Goal: Task Accomplishment & Management: Use online tool/utility

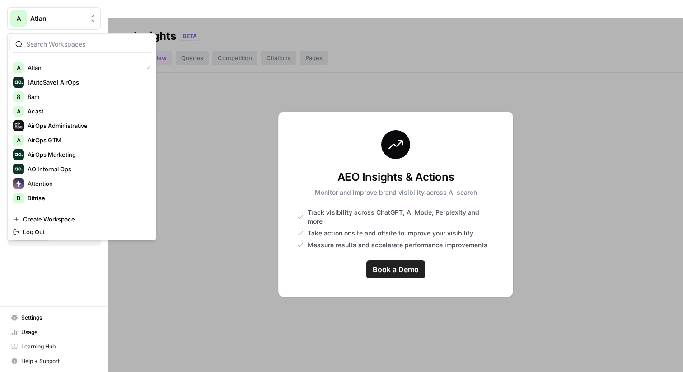
click at [203, 91] on div at bounding box center [395, 204] width 575 height 372
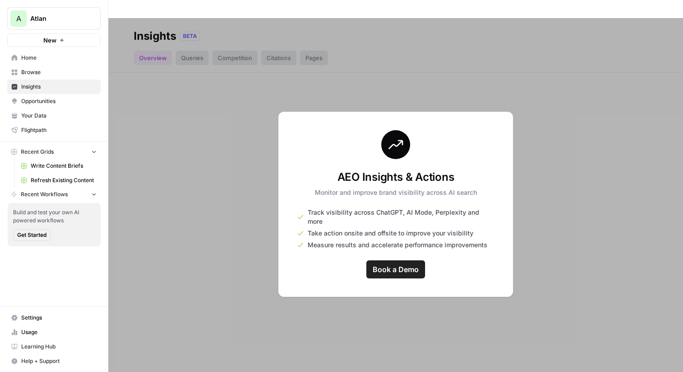
click at [50, 124] on link "Flightpath" at bounding box center [54, 130] width 94 height 14
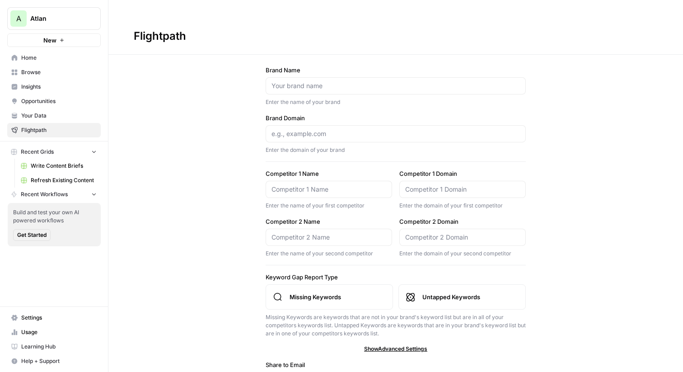
click at [50, 112] on span "Your Data" at bounding box center [58, 116] width 75 height 8
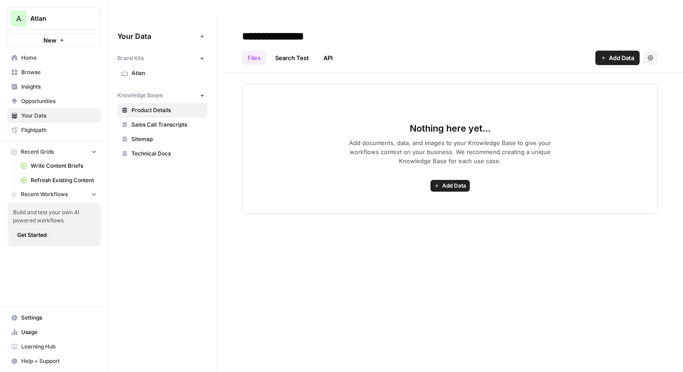
click at [150, 135] on span "Sitemap" at bounding box center [168, 139] width 72 height 8
click at [150, 69] on span "Atlan" at bounding box center [168, 73] width 72 height 8
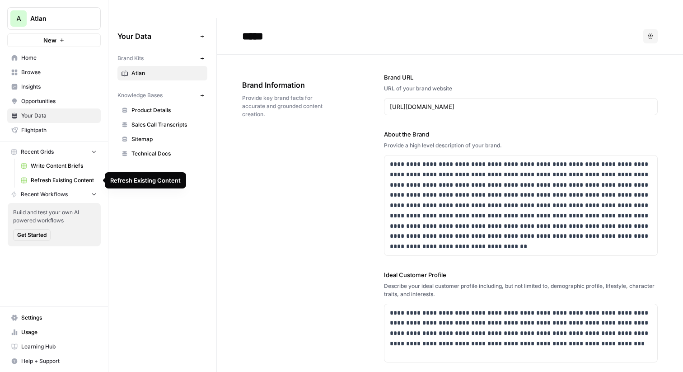
click at [71, 179] on span "Refresh Existing Content" at bounding box center [64, 180] width 66 height 8
click at [52, 37] on span "New" at bounding box center [49, 40] width 13 height 9
click at [434, 98] on div "https://atlan.com/" at bounding box center [521, 106] width 274 height 17
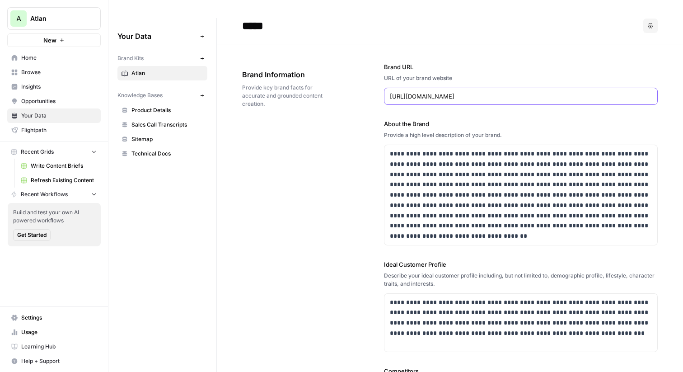
scroll to position [11, 0]
click at [435, 87] on div "https://atlan.com/" at bounding box center [521, 95] width 274 height 17
click at [443, 161] on p "**********" at bounding box center [521, 194] width 262 height 93
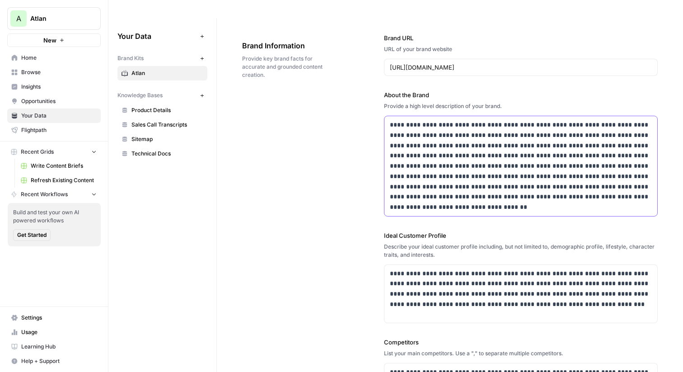
scroll to position [49, 0]
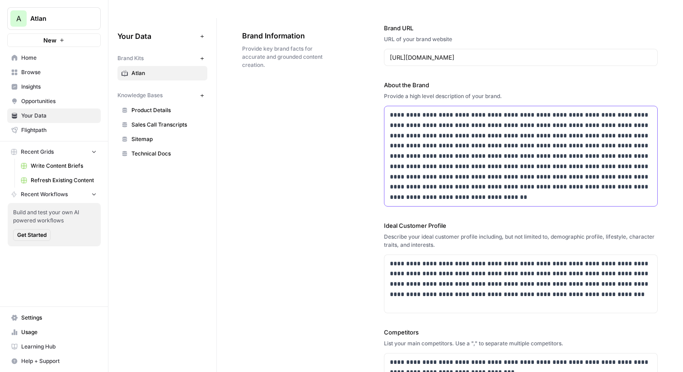
click at [438, 184] on p "**********" at bounding box center [521, 156] width 262 height 93
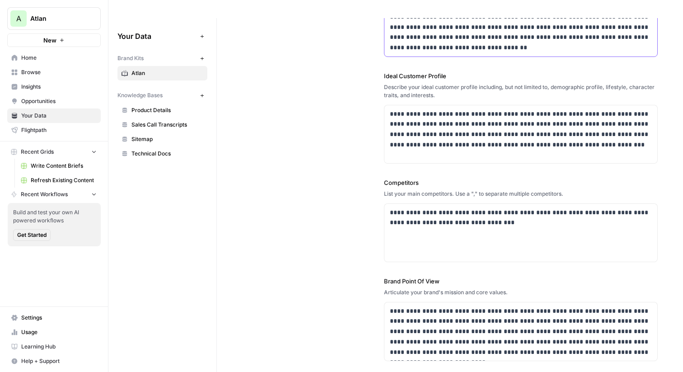
scroll to position [203, 0]
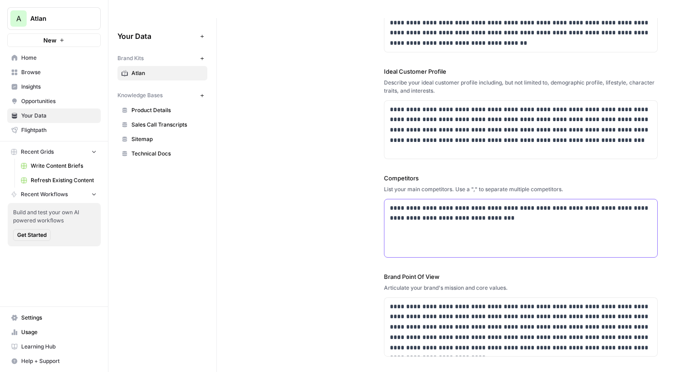
drag, startPoint x: 503, startPoint y: 211, endPoint x: 397, endPoint y: 190, distance: 107.8
click at [397, 199] on div "**********" at bounding box center [521, 228] width 273 height 58
click at [402, 203] on p "**********" at bounding box center [521, 213] width 262 height 21
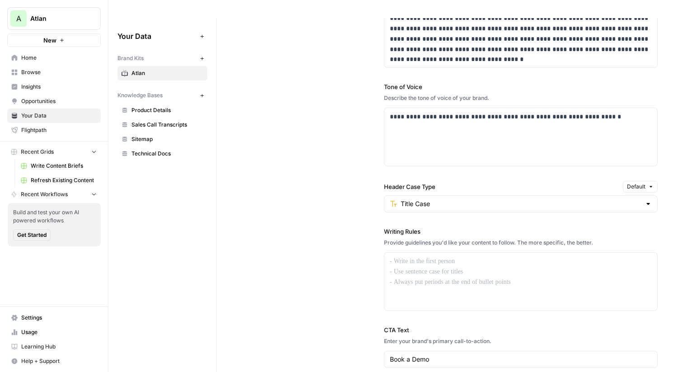
scroll to position [650, 0]
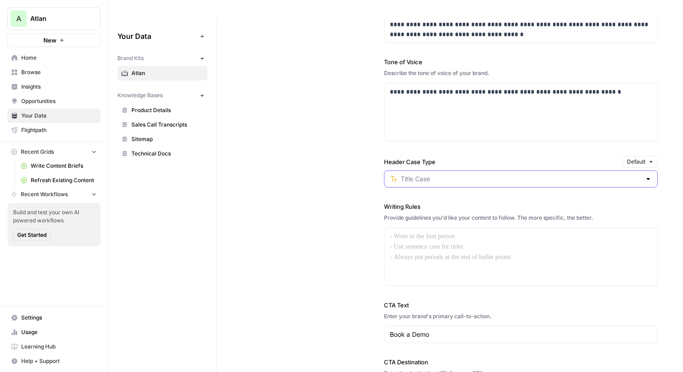
click at [438, 174] on input "Header Case Type" at bounding box center [521, 178] width 240 height 9
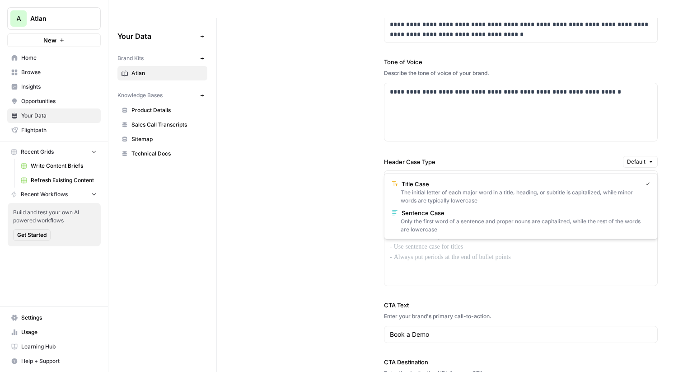
type input "Title Case"
click at [290, 172] on div "**********" at bounding box center [450, 176] width 416 height 486
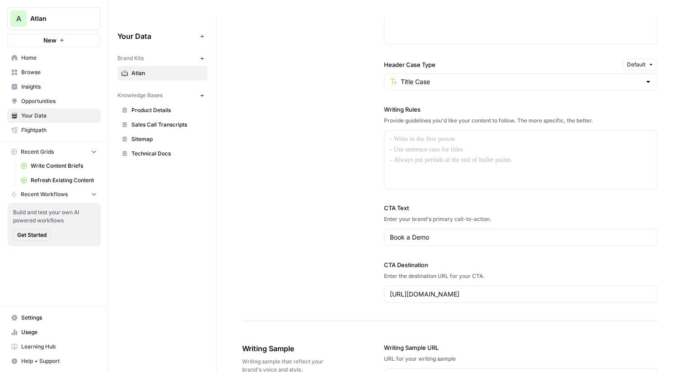
scroll to position [752, 0]
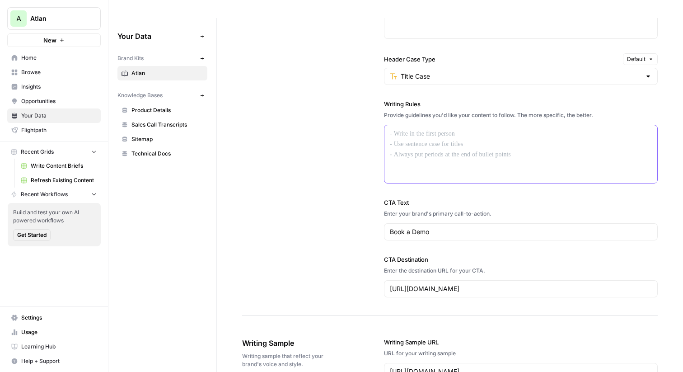
click at [445, 125] on div at bounding box center [521, 154] width 273 height 58
click at [344, 135] on div "**********" at bounding box center [450, 73] width 416 height 486
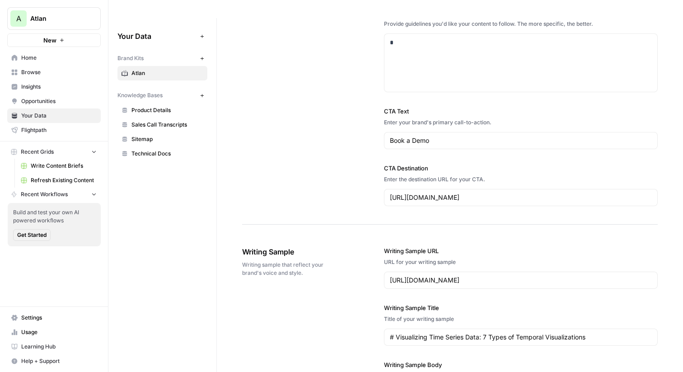
scroll to position [851, 0]
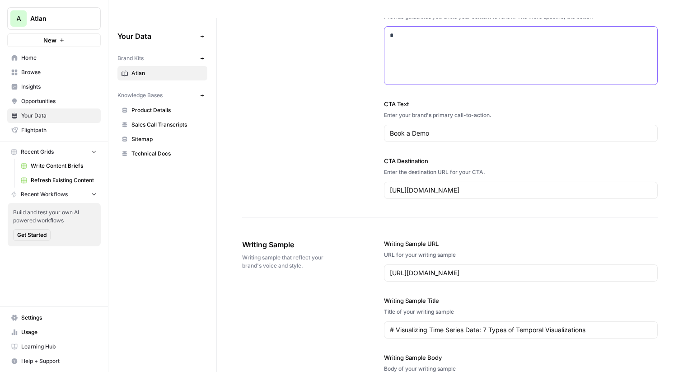
click at [426, 27] on div "*" at bounding box center [521, 56] width 273 height 58
click at [426, 28] on div "*" at bounding box center [521, 56] width 273 height 58
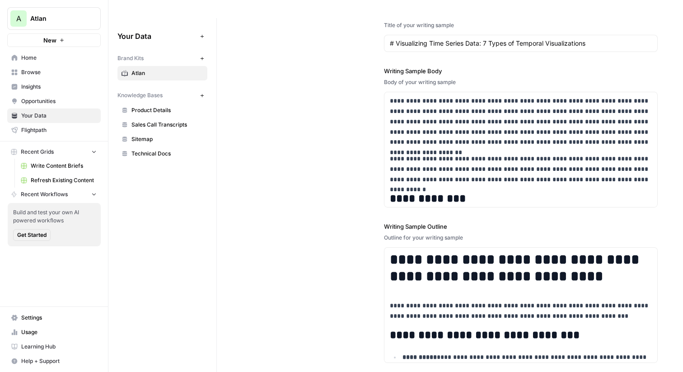
scroll to position [1207, 0]
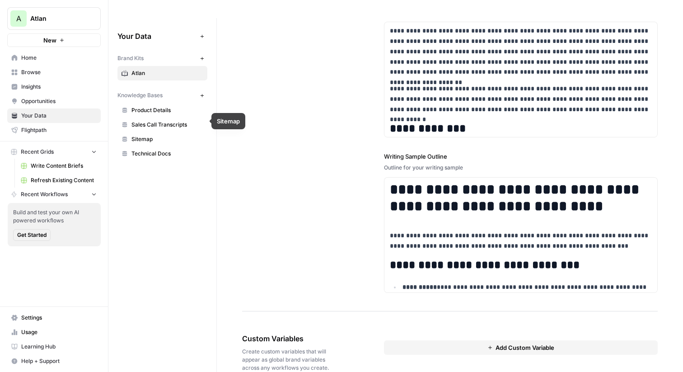
click at [152, 135] on span "Sitemap" at bounding box center [168, 139] width 72 height 8
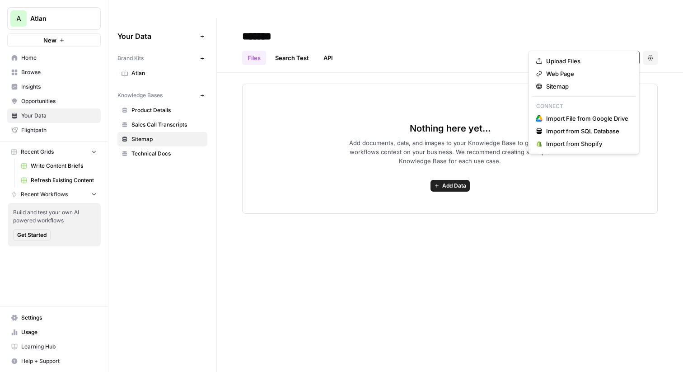
click at [612, 53] on span "Add Data" at bounding box center [621, 57] width 25 height 9
click at [573, 85] on span "Sitemap" at bounding box center [588, 86] width 82 height 9
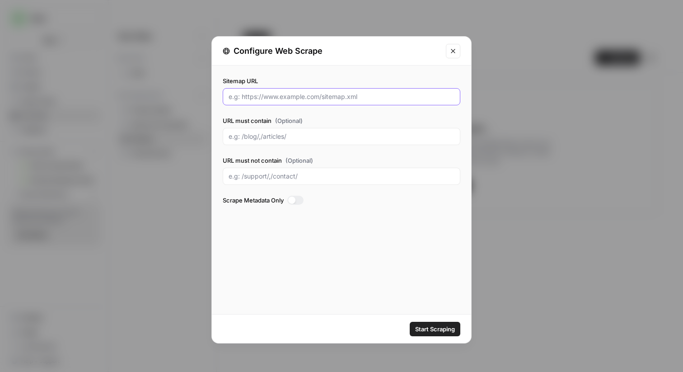
click at [259, 99] on input "Sitemap URL" at bounding box center [342, 96] width 226 height 9
click at [453, 50] on icon "Close modal" at bounding box center [453, 50] width 7 height 7
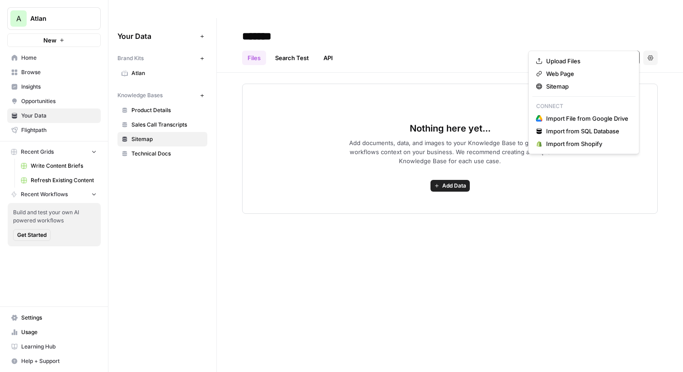
click at [621, 53] on span "Add Data" at bounding box center [621, 57] width 25 height 9
click at [571, 62] on span "Upload Files" at bounding box center [588, 61] width 82 height 9
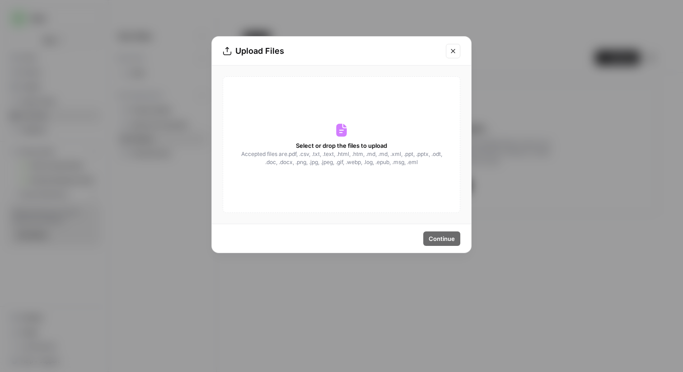
click at [449, 55] on button "Close modal" at bounding box center [453, 51] width 14 height 14
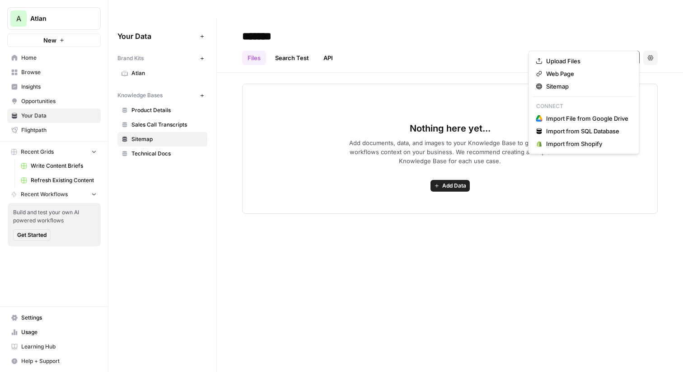
click at [621, 53] on span "Add Data" at bounding box center [621, 57] width 25 height 9
click at [602, 116] on span "Import File from Google Drive" at bounding box center [588, 118] width 82 height 9
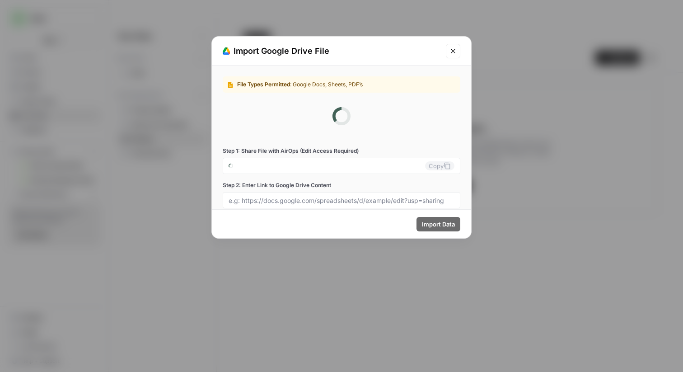
click at [452, 45] on button "Close modal" at bounding box center [453, 51] width 14 height 14
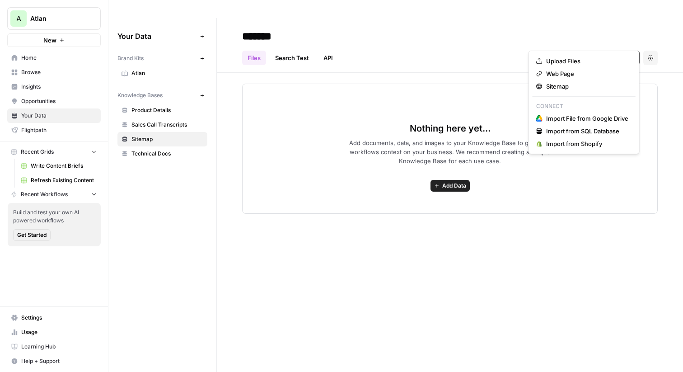
click at [613, 53] on span "Add Data" at bounding box center [621, 57] width 25 height 9
click at [453, 43] on div "Files Search Test API Add Data Settings" at bounding box center [450, 54] width 416 height 22
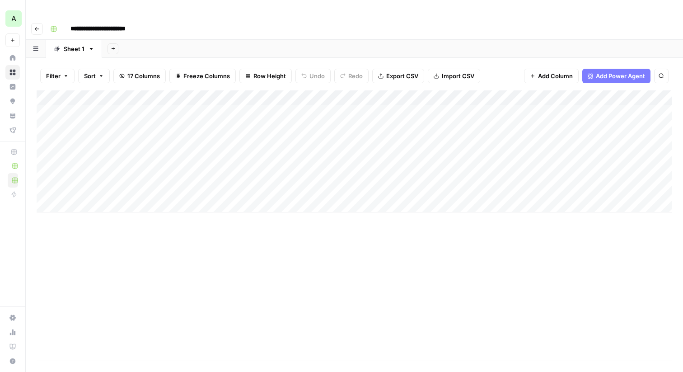
click at [86, 94] on div "Add Column" at bounding box center [355, 151] width 636 height 122
click at [108, 69] on div "Filter Sort 17 Columns Freeze Columns Row Height Undo Redo Export CSV Import CS…" at bounding box center [355, 75] width 636 height 29
click at [142, 96] on div "Add Column" at bounding box center [355, 151] width 636 height 122
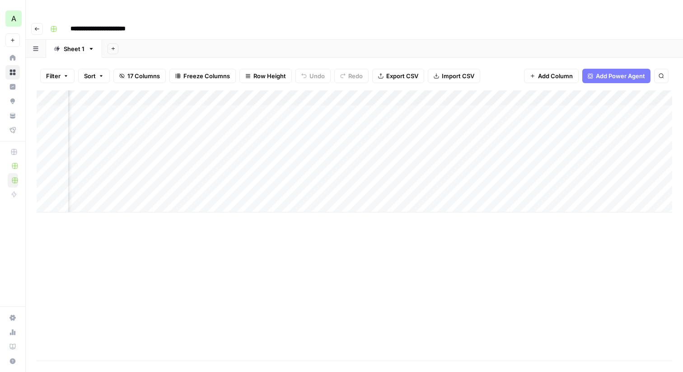
click at [226, 92] on div "Add Column" at bounding box center [355, 151] width 636 height 122
click at [315, 120] on div "Add Column" at bounding box center [355, 151] width 636 height 122
click at [343, 96] on div "Add Column" at bounding box center [355, 151] width 636 height 122
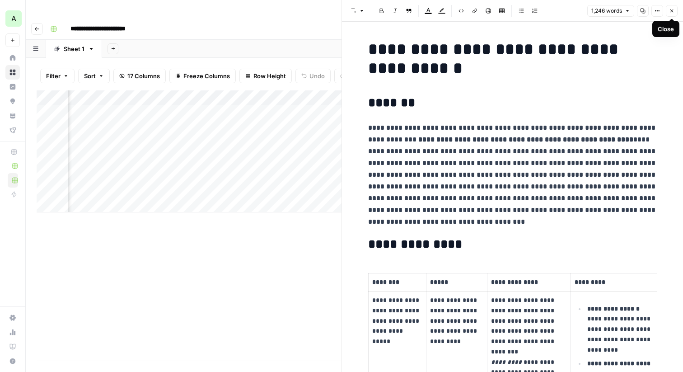
click at [671, 8] on icon "button" at bounding box center [671, 10] width 5 height 5
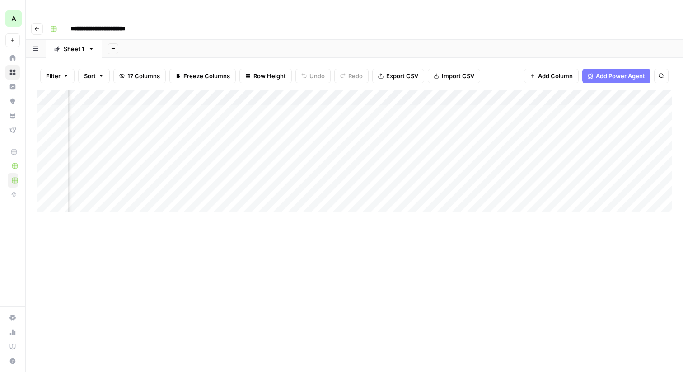
scroll to position [0, 574]
click at [452, 96] on div "Add Column" at bounding box center [355, 151] width 636 height 122
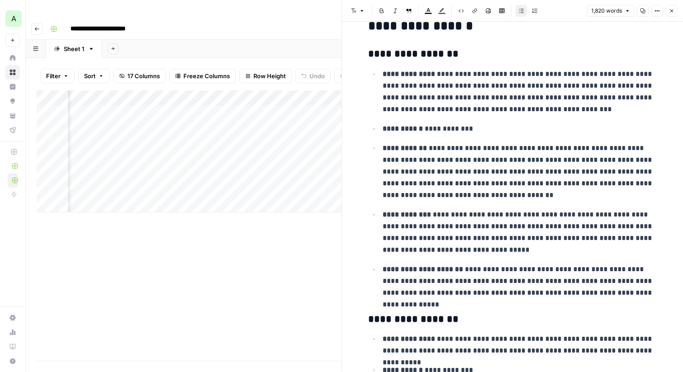
scroll to position [27, 0]
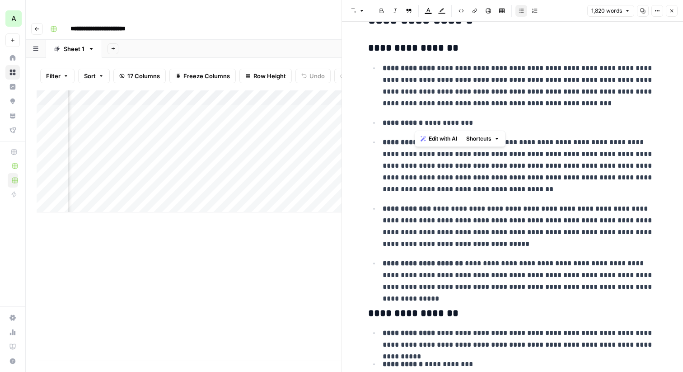
drag, startPoint x: 477, startPoint y: 122, endPoint x: 425, endPoint y: 123, distance: 52.4
click at [425, 123] on p "**********" at bounding box center [520, 123] width 275 height 12
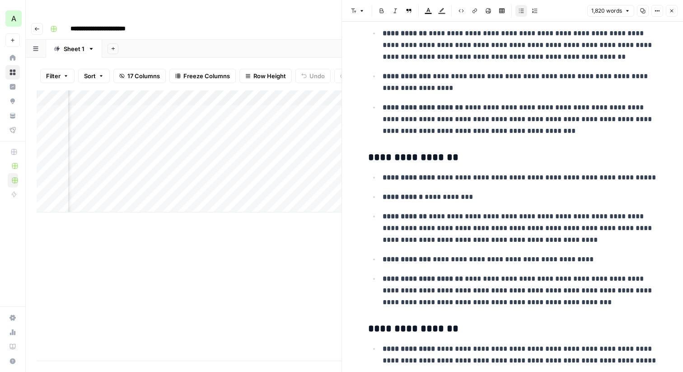
scroll to position [584, 0]
click at [672, 8] on icon "button" at bounding box center [671, 10] width 5 height 5
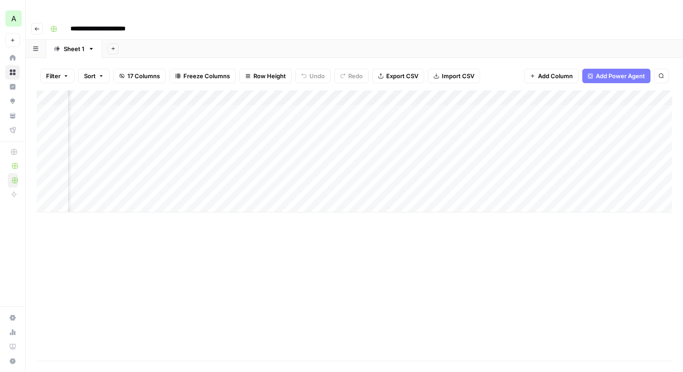
scroll to position [0, 1020]
click at [555, 94] on div "Add Column" at bounding box center [355, 151] width 636 height 122
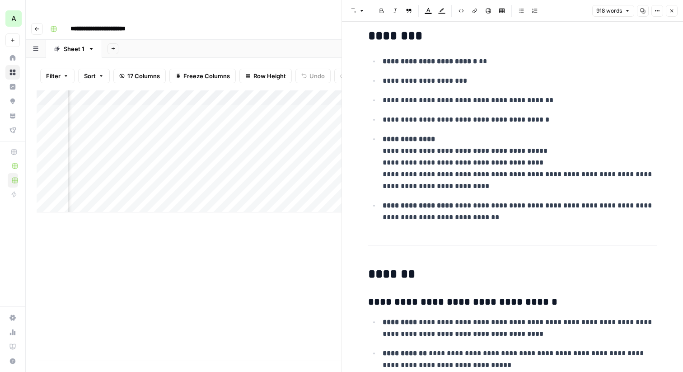
scroll to position [14, 0]
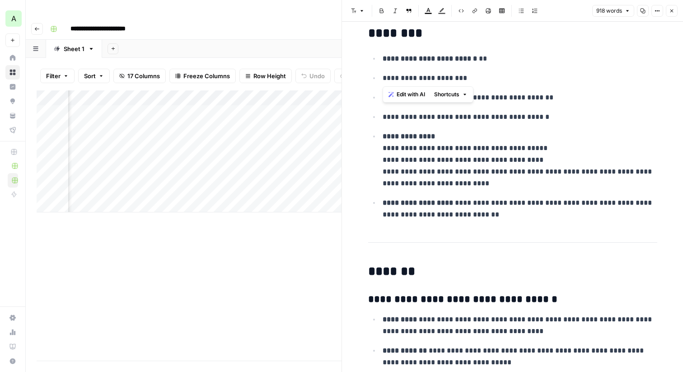
drag, startPoint x: 383, startPoint y: 79, endPoint x: 457, endPoint y: 79, distance: 73.7
click at [457, 79] on p "**********" at bounding box center [520, 78] width 275 height 12
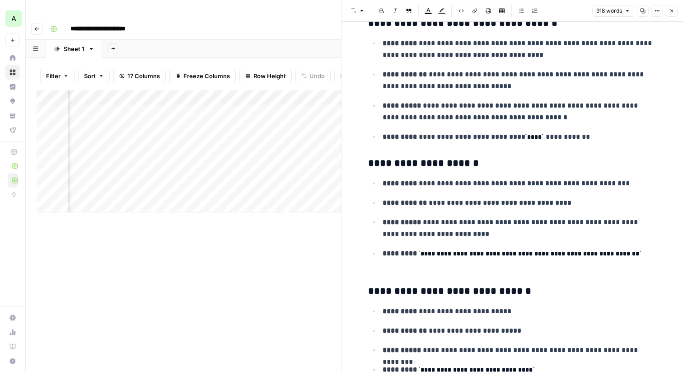
scroll to position [278, 0]
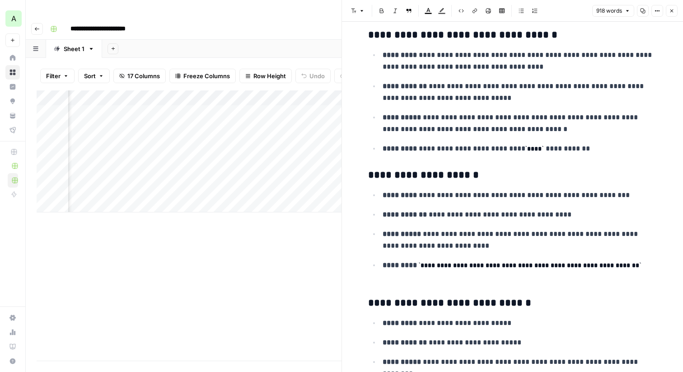
click at [503, 64] on p "**********" at bounding box center [520, 61] width 275 height 24
click at [466, 72] on p "**********" at bounding box center [520, 61] width 275 height 24
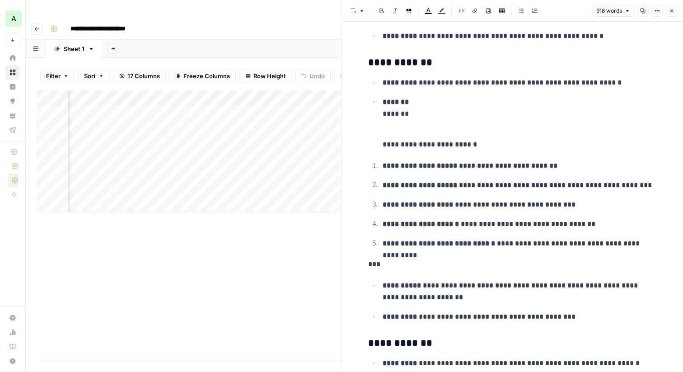
scroll to position [2176, 0]
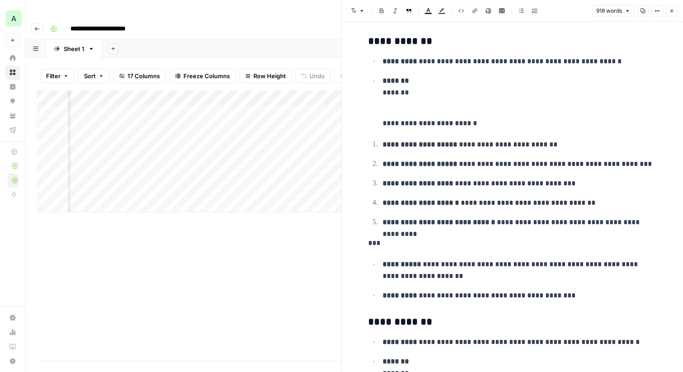
click at [672, 9] on icon "button" at bounding box center [671, 10] width 5 height 5
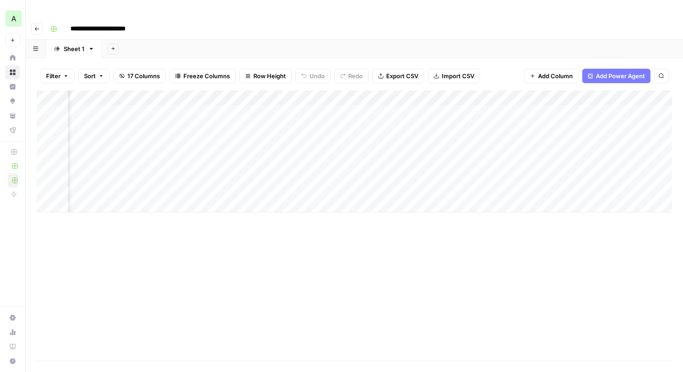
click at [461, 90] on div "Add Column" at bounding box center [355, 151] width 636 height 122
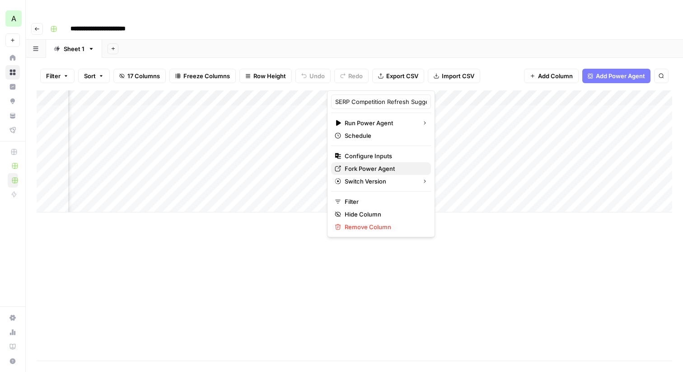
click at [371, 165] on span "Fork Power Agent" at bounding box center [384, 168] width 79 height 9
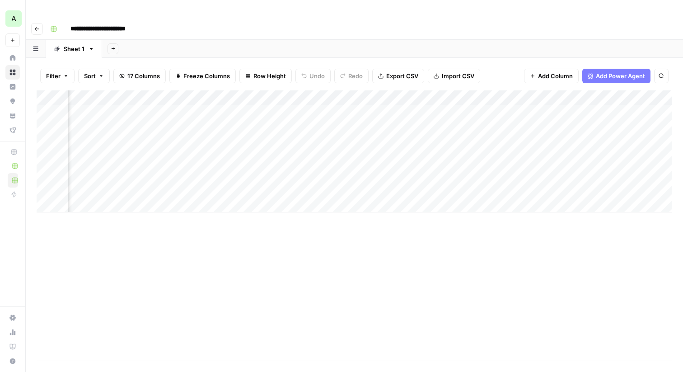
click at [297, 133] on div "Add Column" at bounding box center [355, 151] width 636 height 122
click at [602, 94] on div "Add Column" at bounding box center [355, 151] width 636 height 122
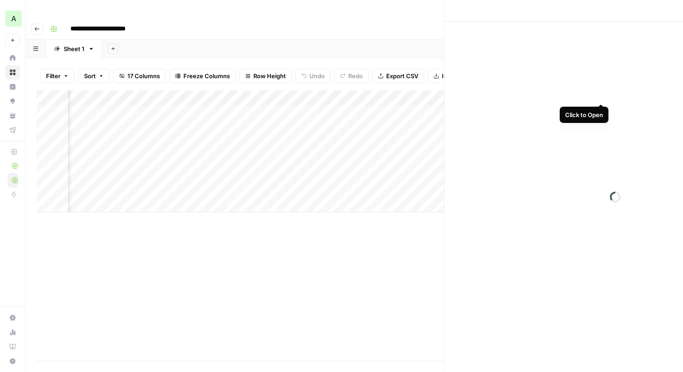
scroll to position [0, 1199]
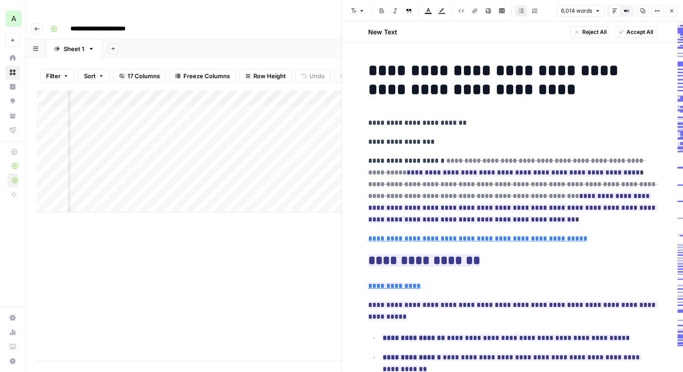
click at [673, 11] on icon "button" at bounding box center [671, 10] width 5 height 5
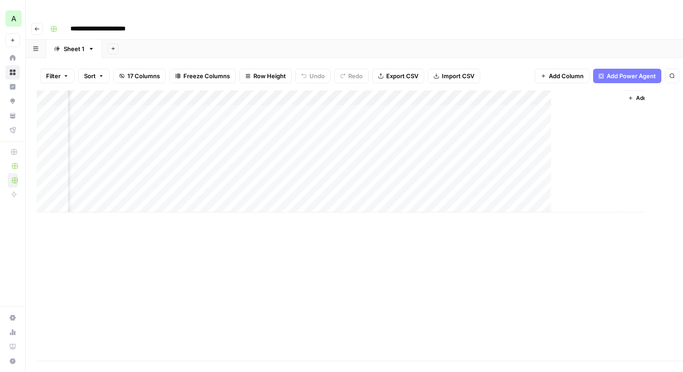
scroll to position [0, 1189]
click at [611, 93] on div "Add Column" at bounding box center [355, 151] width 636 height 122
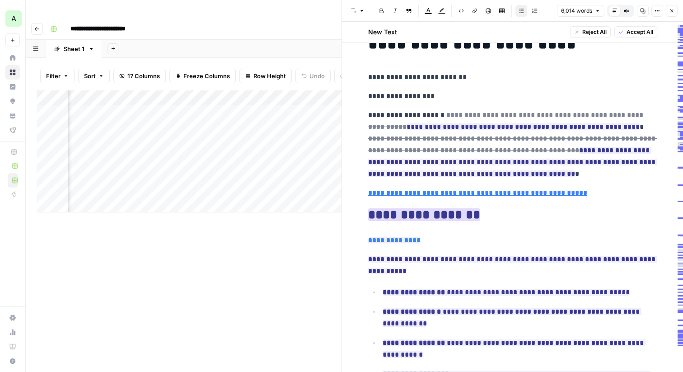
scroll to position [48, 0]
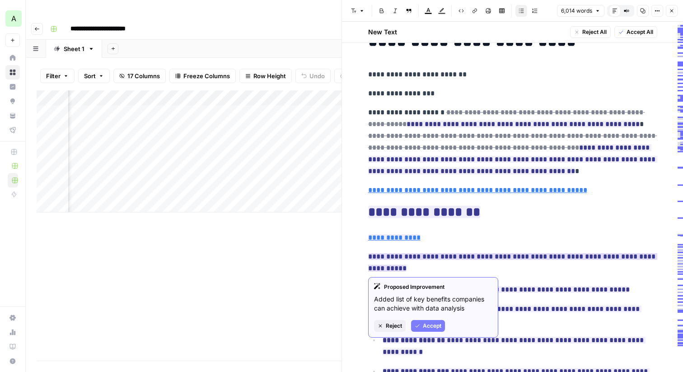
click at [434, 324] on span "Accept" at bounding box center [432, 326] width 19 height 8
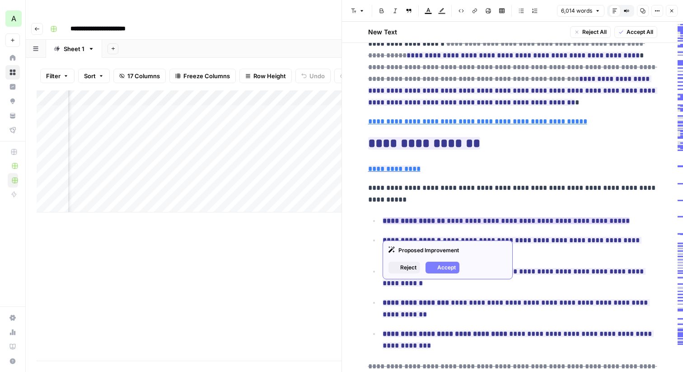
scroll to position [135, 0]
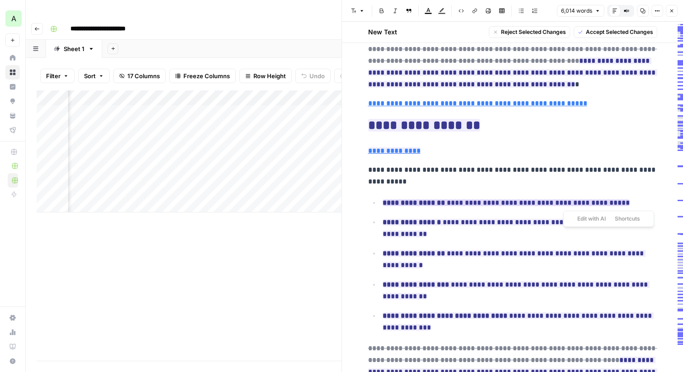
drag, startPoint x: 620, startPoint y: 206, endPoint x: 548, endPoint y: 206, distance: 72.3
click at [548, 206] on p "**********" at bounding box center [520, 203] width 275 height 12
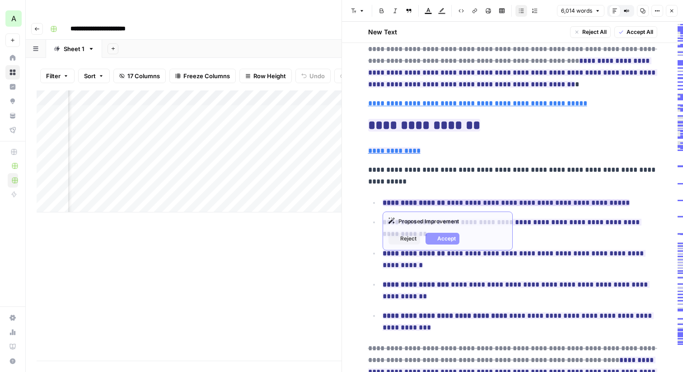
click at [476, 204] on ins "**********" at bounding box center [506, 202] width 247 height 7
click at [412, 232] on div "Proposed Improvement Reject Accept" at bounding box center [448, 231] width 130 height 39
click at [412, 239] on span "Reject" at bounding box center [409, 239] width 16 height 8
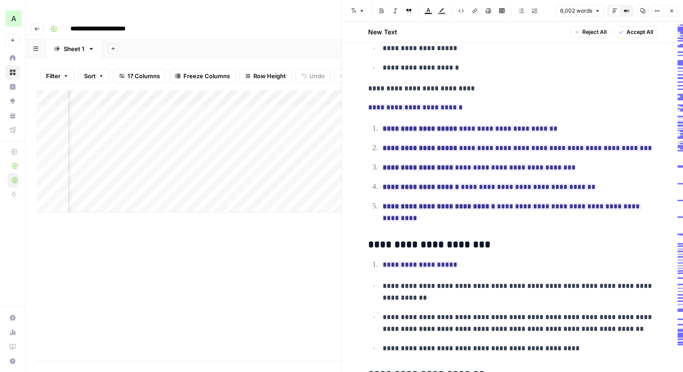
scroll to position [1538, 0]
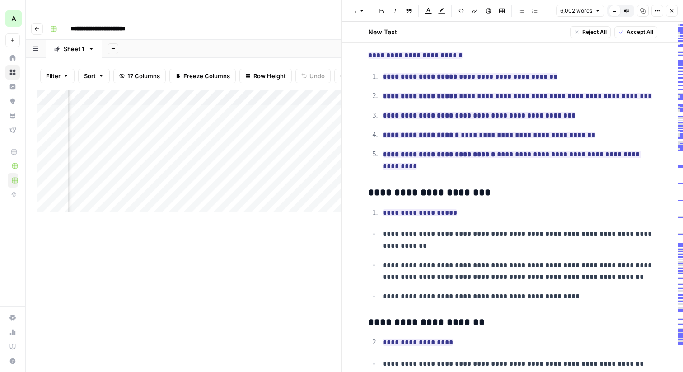
click at [675, 10] on button "Close" at bounding box center [672, 11] width 12 height 12
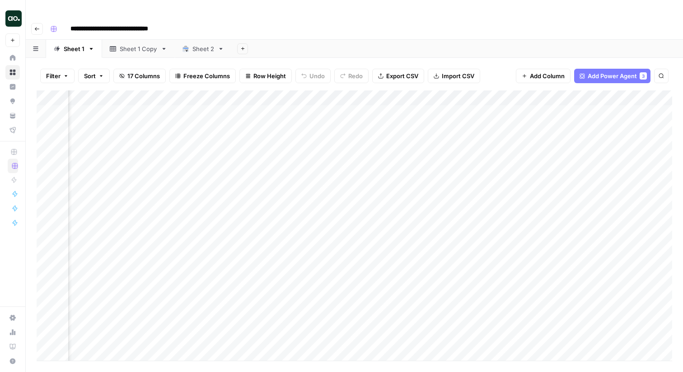
scroll to position [0, 350]
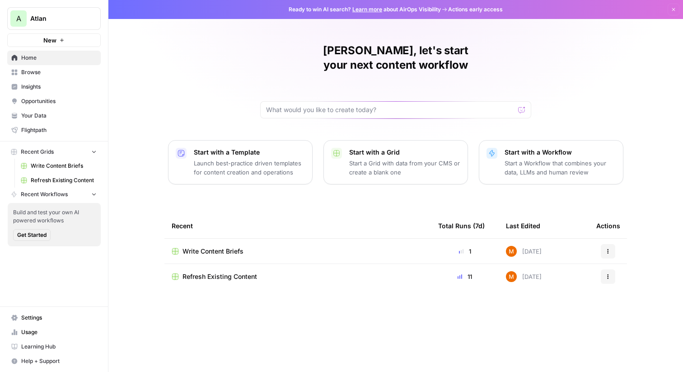
click at [77, 14] on span "Atlan" at bounding box center [57, 18] width 55 height 9
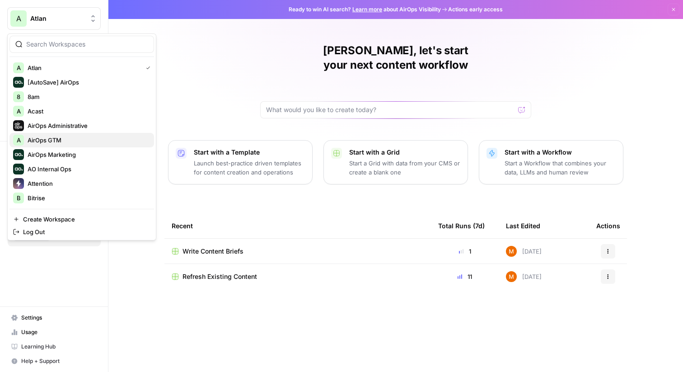
scroll to position [535, 0]
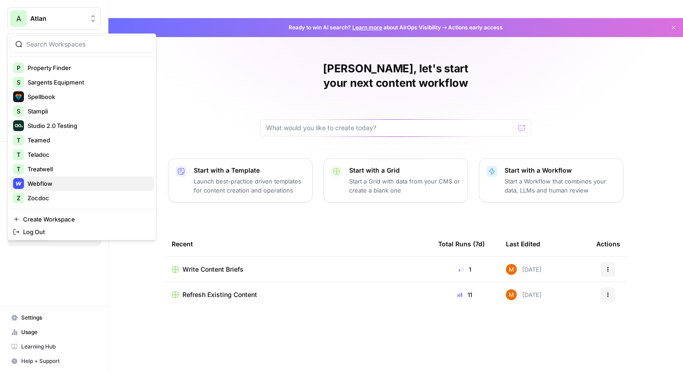
click at [65, 179] on div "Webflow" at bounding box center [81, 183] width 137 height 11
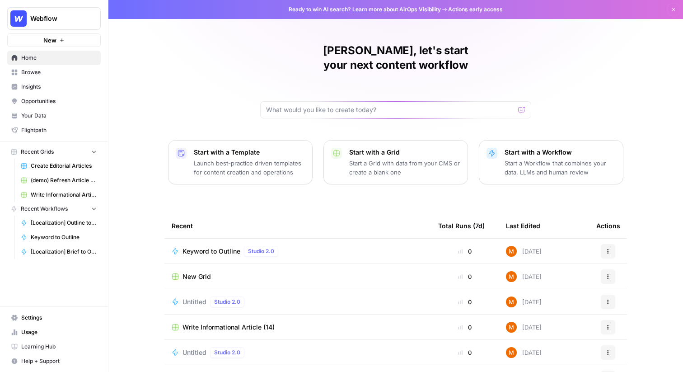
click at [52, 80] on link "Insights" at bounding box center [54, 87] width 94 height 14
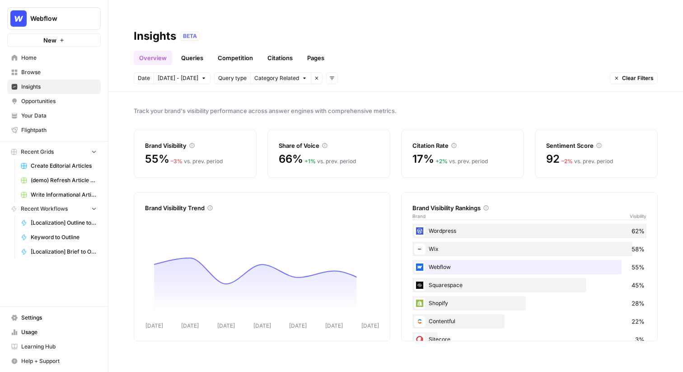
click at [49, 105] on span "Opportunities" at bounding box center [58, 101] width 75 height 8
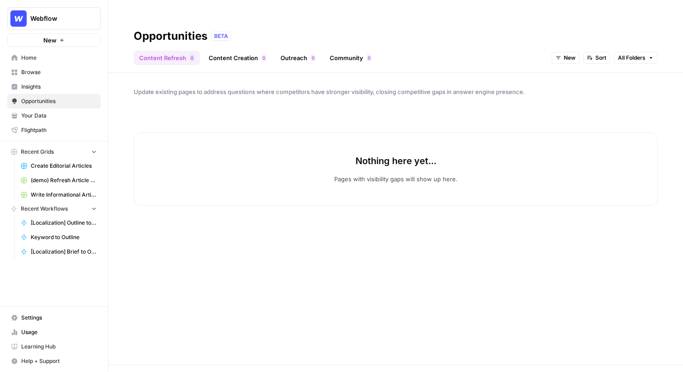
click at [567, 52] on button "New" at bounding box center [566, 58] width 28 height 12
click at [570, 57] on span "All Opportunities" at bounding box center [583, 59] width 46 height 9
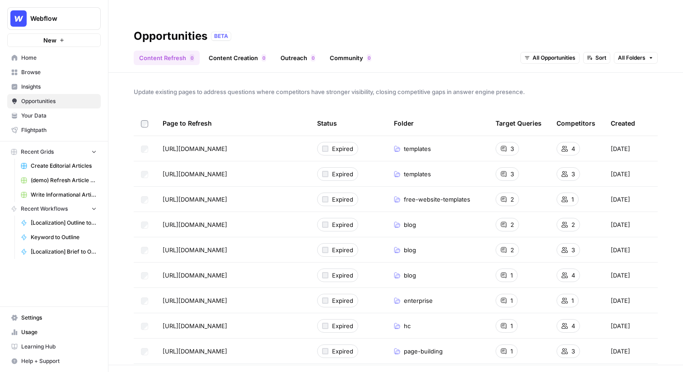
click at [359, 51] on link "Community 0" at bounding box center [351, 58] width 52 height 14
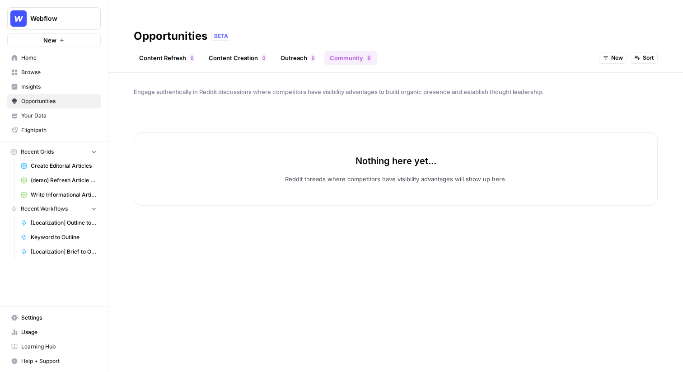
click at [301, 51] on link "Outreach 0" at bounding box center [298, 58] width 46 height 14
click at [336, 51] on link "Community 0" at bounding box center [351, 58] width 52 height 14
click at [605, 55] on icon "button" at bounding box center [605, 57] width 5 height 5
click at [609, 58] on span "All Opportunities" at bounding box center [630, 59] width 46 height 9
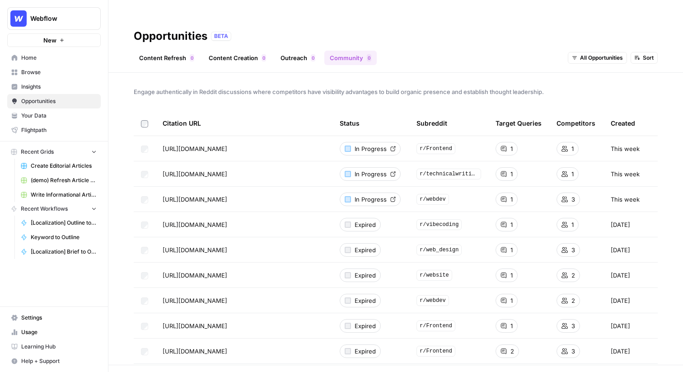
click at [139, 136] on td at bounding box center [145, 148] width 22 height 25
click at [281, 51] on link "Outreach 0" at bounding box center [298, 58] width 46 height 14
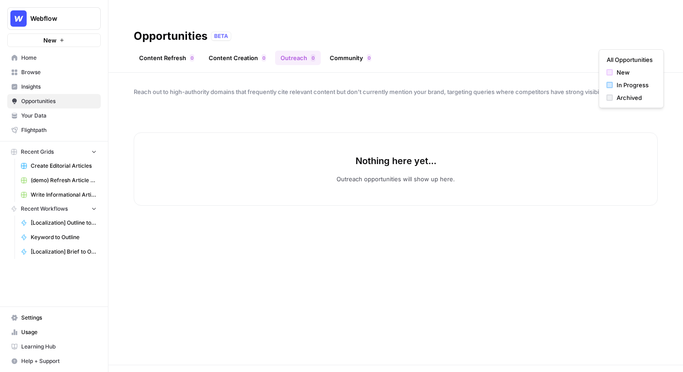
click at [613, 52] on button "New" at bounding box center [613, 58] width 28 height 12
click at [613, 62] on span "All Opportunities" at bounding box center [630, 59] width 46 height 9
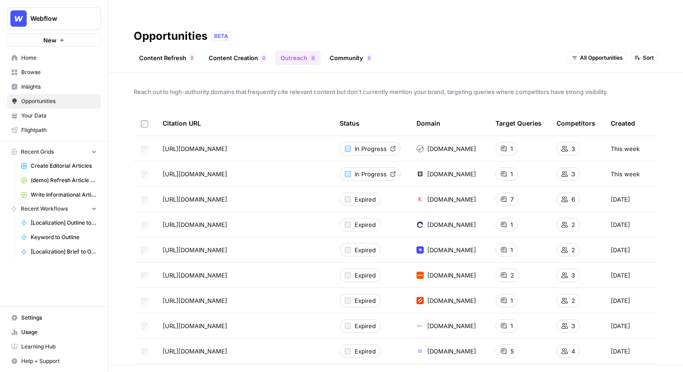
click at [234, 51] on link "Content Creation 0" at bounding box center [237, 58] width 68 height 14
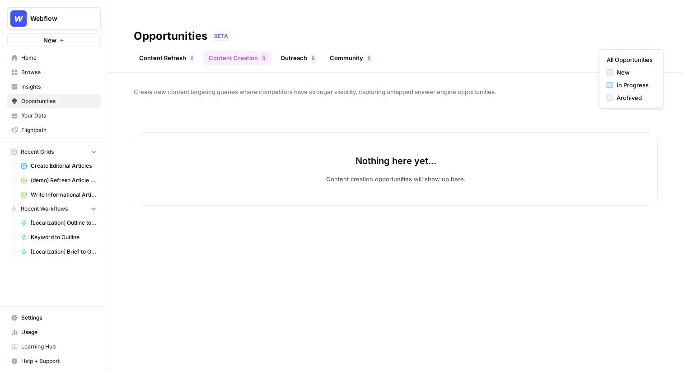
click at [610, 52] on button "New" at bounding box center [613, 58] width 28 height 12
click at [613, 65] on button "All Opportunities" at bounding box center [631, 59] width 57 height 13
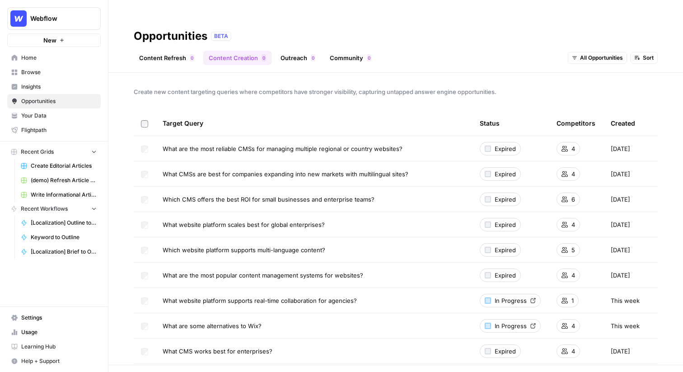
click at [35, 16] on span "Webflow" at bounding box center [57, 18] width 55 height 9
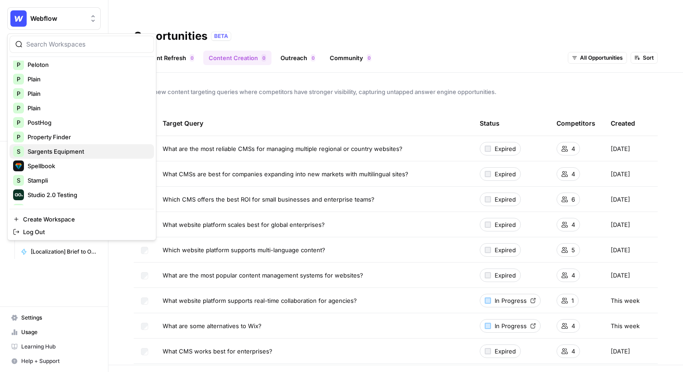
scroll to position [487, 0]
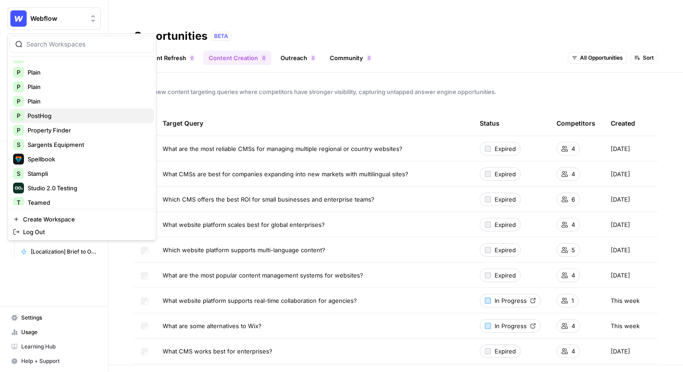
click at [53, 119] on span "PostHog" at bounding box center [87, 115] width 119 height 9
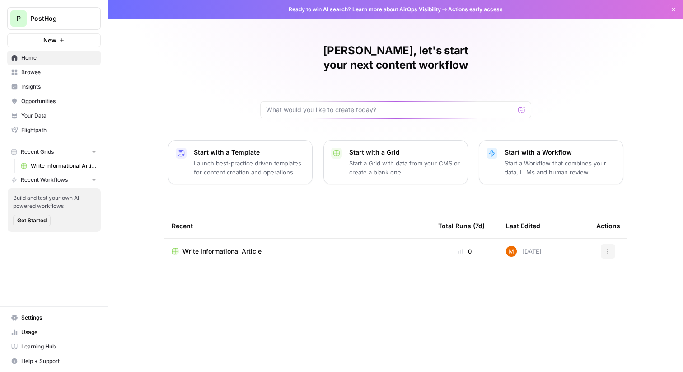
click at [68, 79] on link "Browse" at bounding box center [54, 72] width 94 height 14
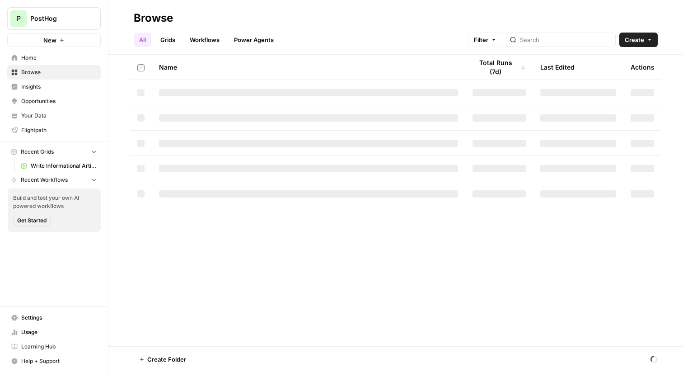
click at [67, 86] on span "Insights" at bounding box center [58, 87] width 75 height 8
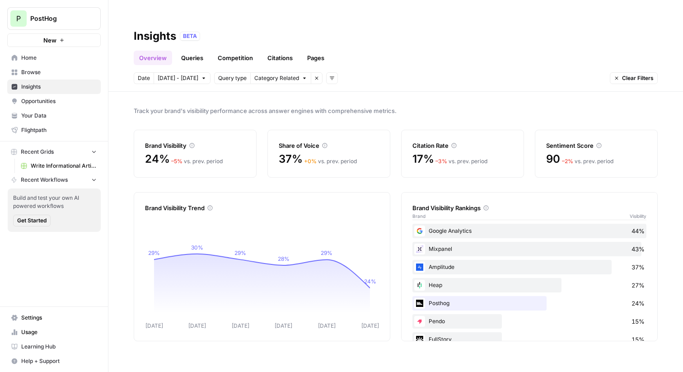
click at [77, 99] on span "Opportunities" at bounding box center [58, 101] width 75 height 8
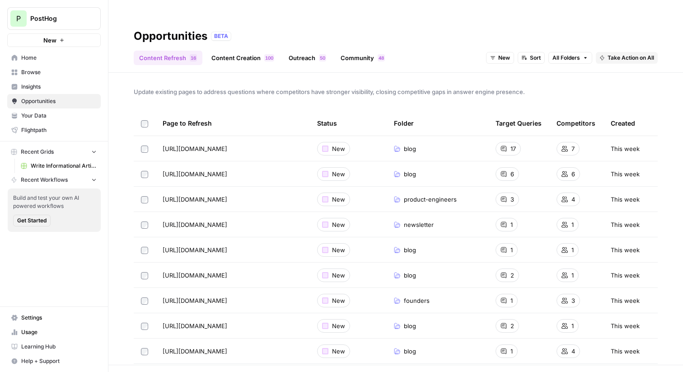
click at [344, 51] on link "Community 8 4" at bounding box center [362, 58] width 55 height 14
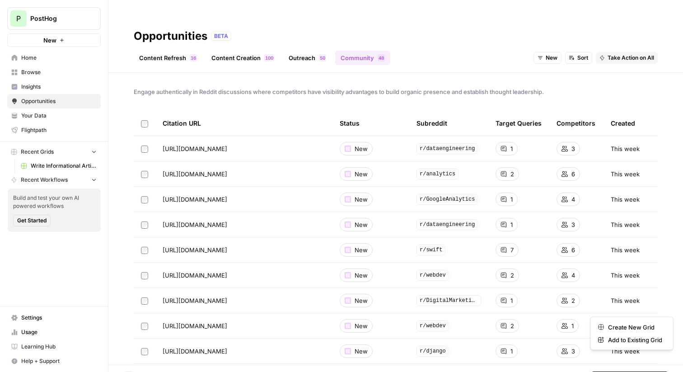
click at [607, 372] on span "Take Action on Selected" at bounding box center [634, 377] width 62 height 8
click at [633, 325] on span "Create New Grid" at bounding box center [635, 327] width 54 height 9
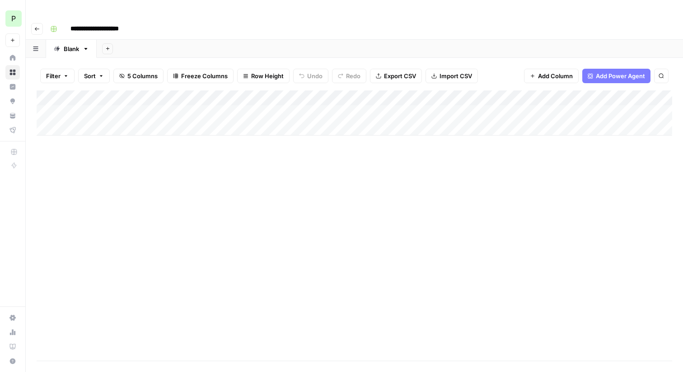
click at [347, 90] on div "Add Column" at bounding box center [355, 112] width 636 height 45
click at [375, 164] on div "Add Column" at bounding box center [355, 225] width 636 height 270
click at [151, 94] on div "Add Column" at bounding box center [355, 112] width 636 height 45
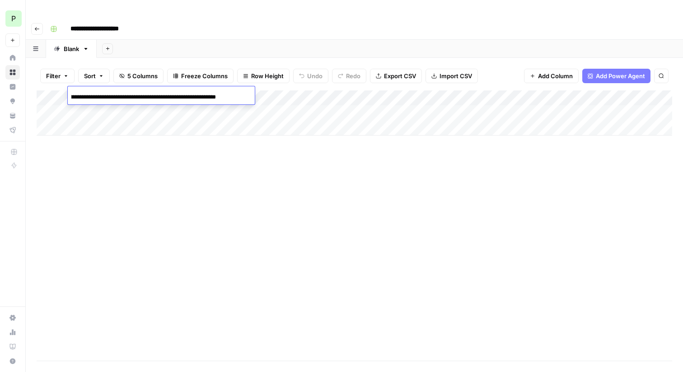
click at [283, 132] on div "Add Column" at bounding box center [355, 225] width 636 height 270
click at [499, 90] on div "Add Column" at bounding box center [355, 112] width 636 height 45
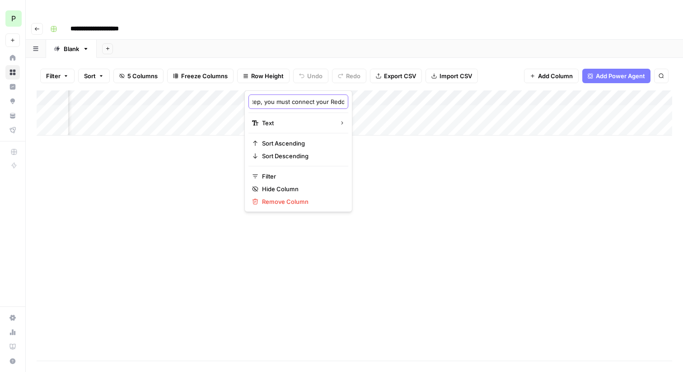
scroll to position [0, 226]
drag, startPoint x: 313, startPoint y: 101, endPoint x: 339, endPoint y: 102, distance: 26.7
click at [339, 102] on body "**********" at bounding box center [341, 186] width 683 height 372
click at [415, 170] on div "Add Column" at bounding box center [355, 225] width 636 height 270
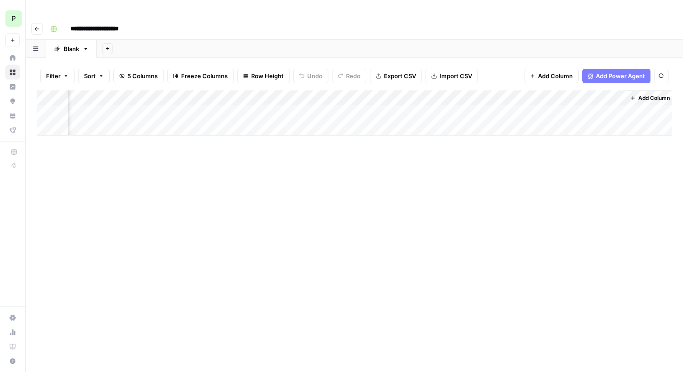
scroll to position [0, 399]
click at [554, 90] on div "Add Column" at bounding box center [355, 112] width 636 height 45
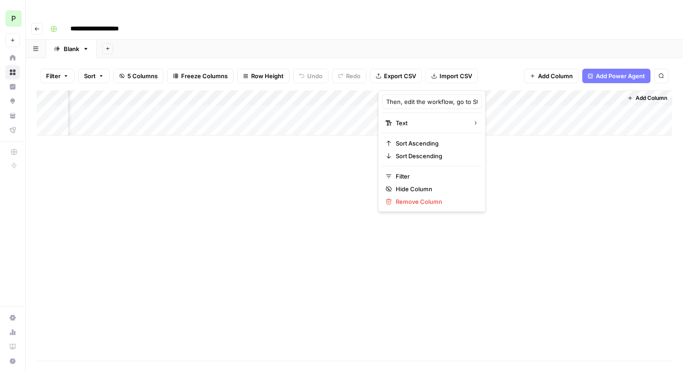
click at [535, 133] on div "Add Column" at bounding box center [355, 225] width 636 height 270
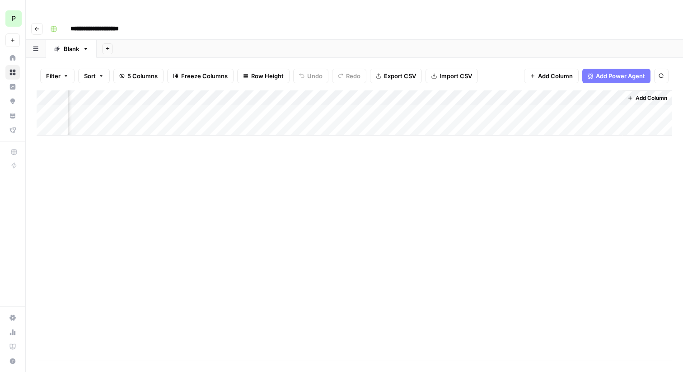
click at [531, 94] on div "Add Column" at bounding box center [355, 112] width 636 height 45
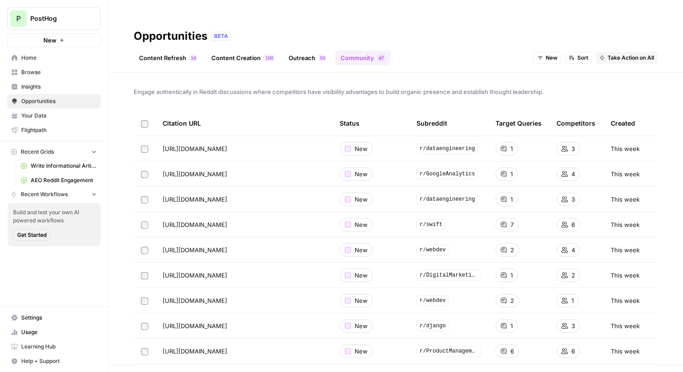
click at [174, 51] on link "Content Refresh 6 1" at bounding box center [168, 58] width 69 height 14
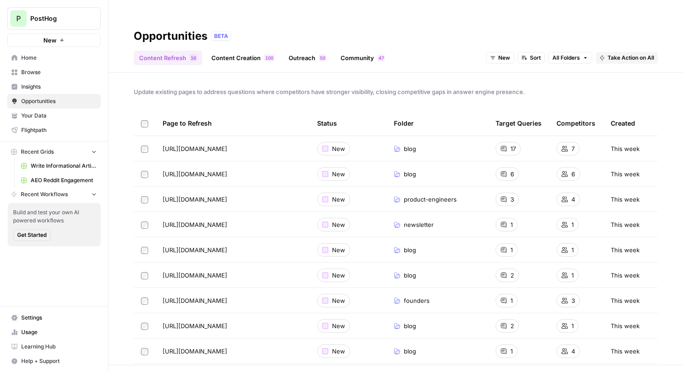
click at [81, 85] on span "Insights" at bounding box center [58, 87] width 75 height 8
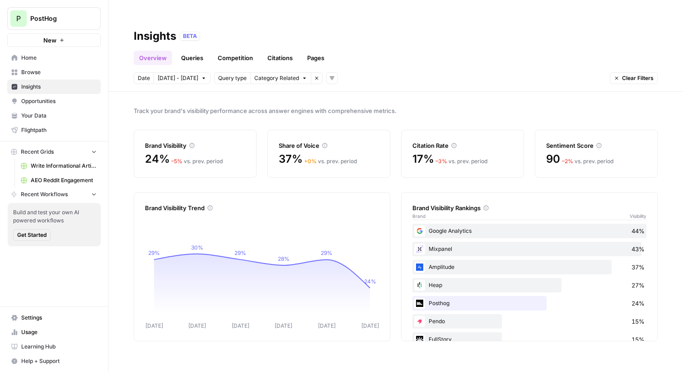
click at [74, 99] on span "Opportunities" at bounding box center [58, 101] width 75 height 8
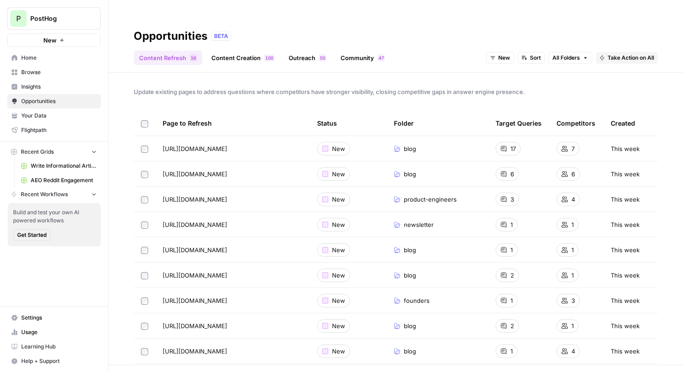
click at [68, 85] on span "Insights" at bounding box center [58, 87] width 75 height 8
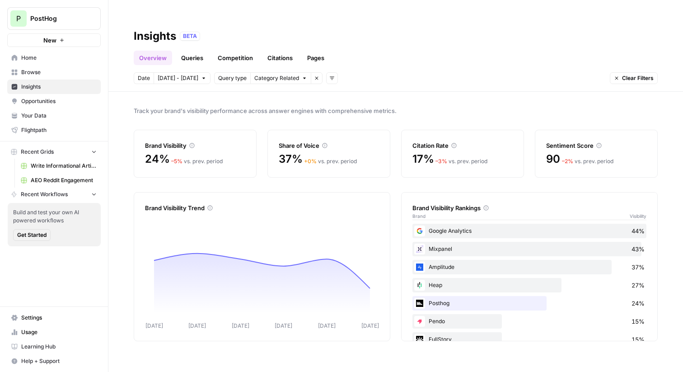
click at [183, 51] on link "Queries" at bounding box center [192, 58] width 33 height 14
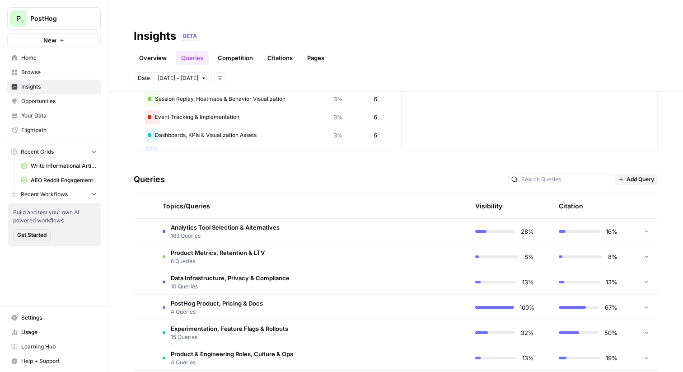
scroll to position [163, 0]
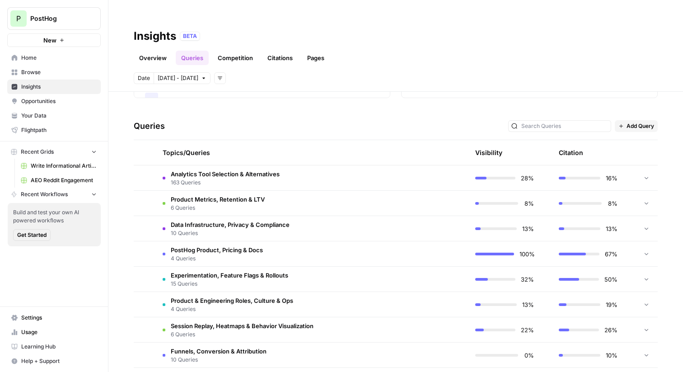
click at [269, 170] on span "Analytics Tool Selection & Alternatives" at bounding box center [225, 174] width 109 height 9
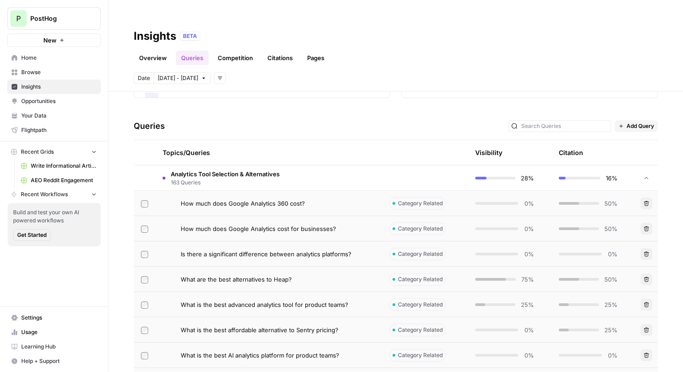
click at [269, 170] on span "Analytics Tool Selection & Alternatives" at bounding box center [225, 174] width 109 height 9
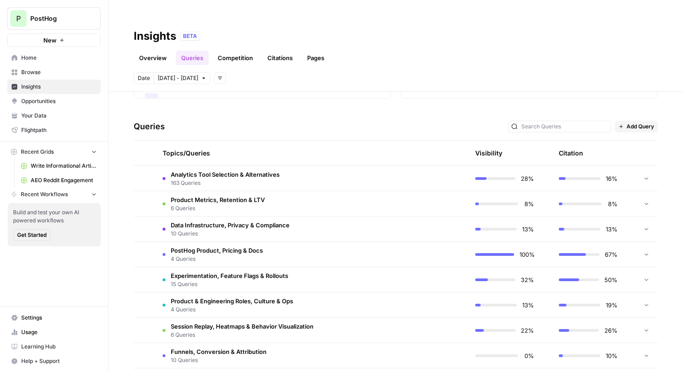
click at [265, 170] on span "Analytics Tool Selection & Alternatives" at bounding box center [225, 174] width 109 height 9
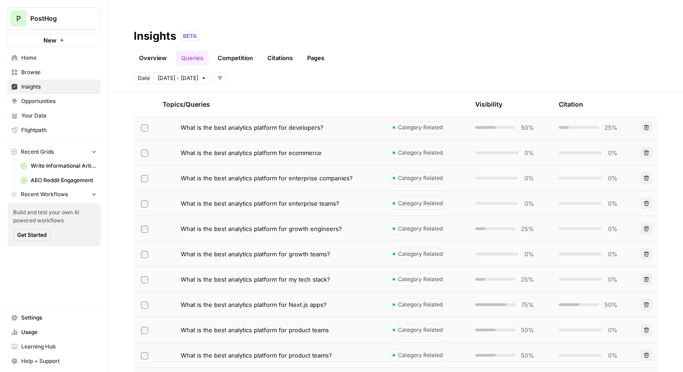
scroll to position [1096, 0]
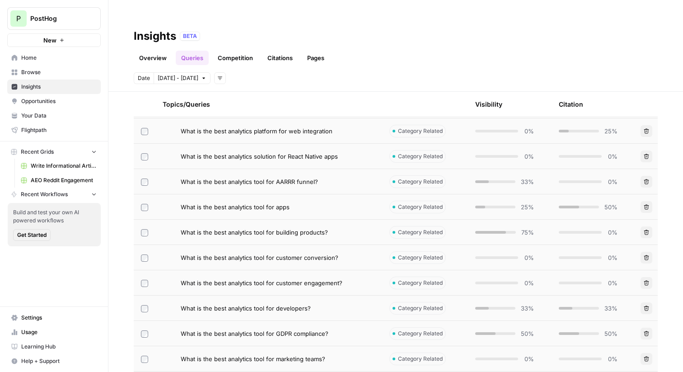
click at [253, 203] on span "What is the best analytics tool for apps" at bounding box center [235, 207] width 109 height 9
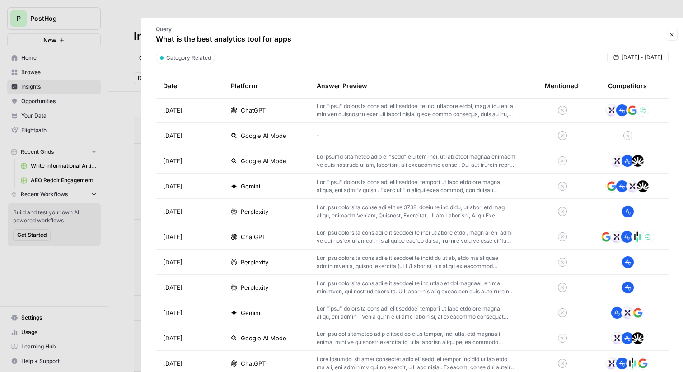
scroll to position [547, 0]
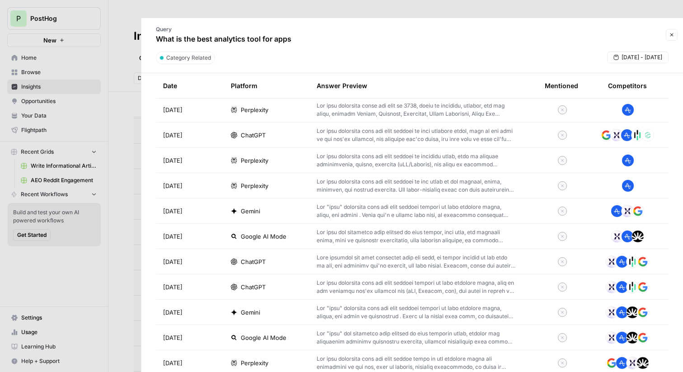
click at [132, 140] on div at bounding box center [341, 186] width 683 height 372
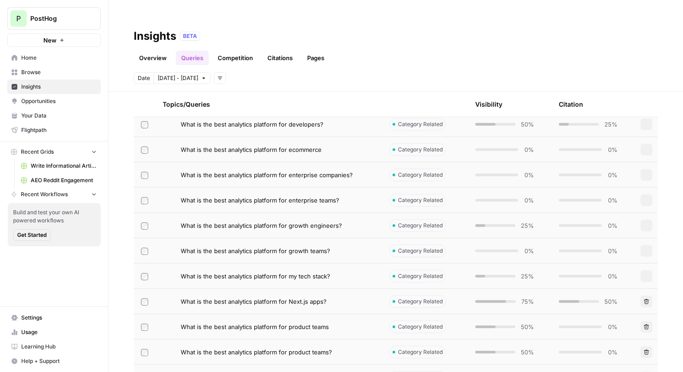
scroll to position [682, 0]
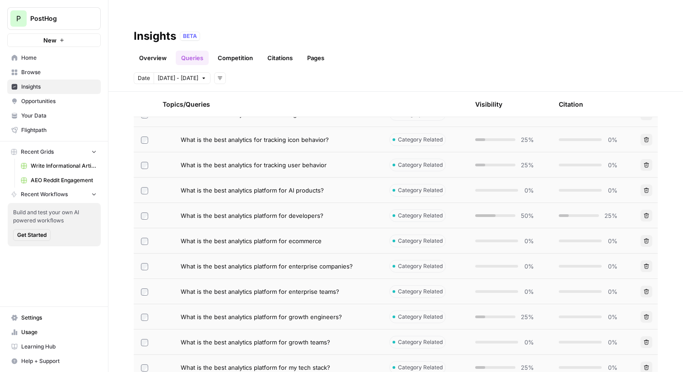
click at [156, 51] on link "Overview" at bounding box center [153, 58] width 38 height 14
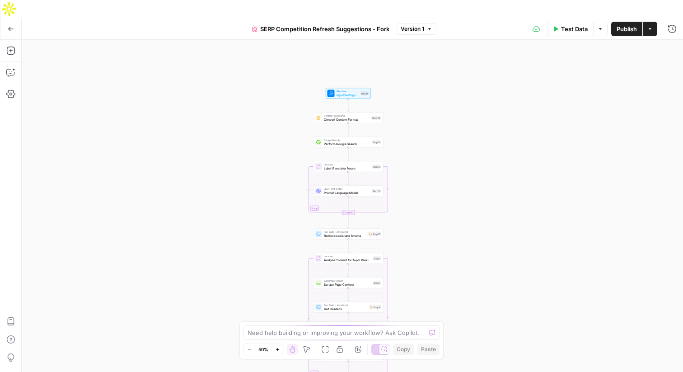
drag, startPoint x: 428, startPoint y: 58, endPoint x: 424, endPoint y: 177, distance: 119.4
click at [424, 177] on div "true false Workflow Input Settings Inputs Content Processing Convert Content Fo…" at bounding box center [353, 215] width 662 height 350
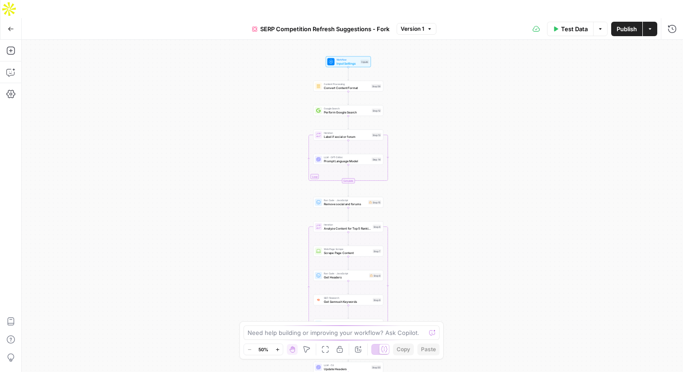
drag, startPoint x: 424, startPoint y: 164, endPoint x: 424, endPoint y: 132, distance: 31.2
click at [424, 132] on div "true false Workflow Input Settings Inputs Content Processing Convert Content Fo…" at bounding box center [353, 215] width 662 height 350
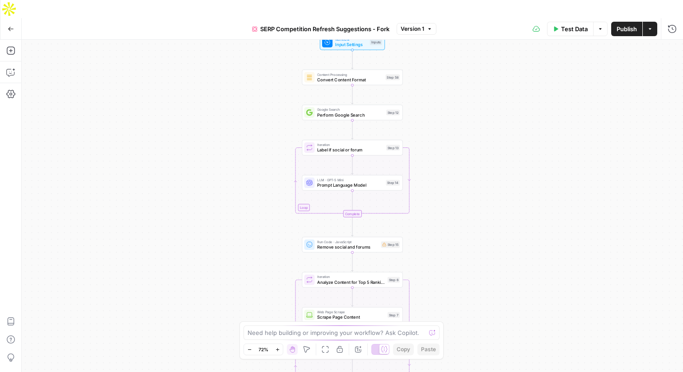
drag, startPoint x: 429, startPoint y: 110, endPoint x: 435, endPoint y: 160, distance: 49.7
click at [435, 160] on div "true false Workflow Input Settings Inputs Content Processing Convert Content Fo…" at bounding box center [353, 215] width 662 height 350
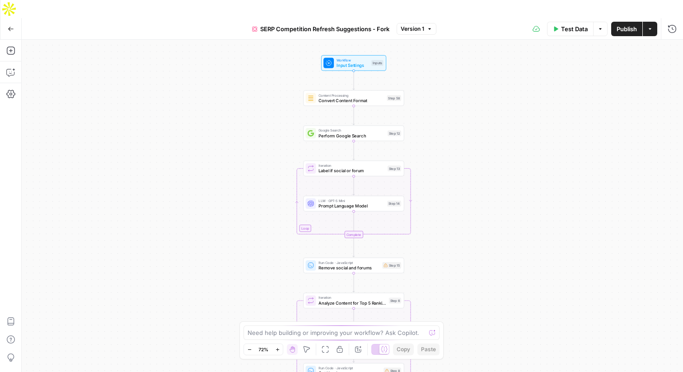
drag, startPoint x: 435, startPoint y: 129, endPoint x: 436, endPoint y: 149, distance: 19.5
click at [436, 149] on div "true false Workflow Input Settings Inputs Content Processing Convert Content Fo…" at bounding box center [353, 215] width 662 height 350
click at [6, 68] on icon "button" at bounding box center [10, 72] width 9 height 9
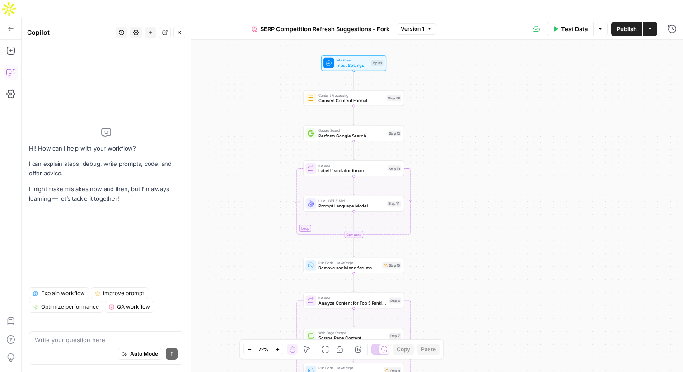
click at [54, 296] on span "Explain workflow" at bounding box center [63, 293] width 44 height 8
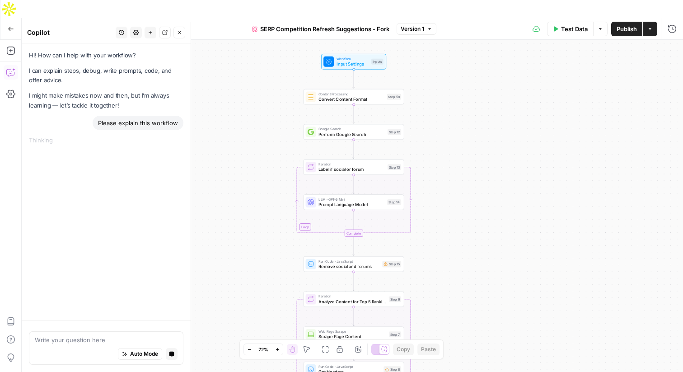
click at [470, 59] on div "true false Workflow Input Settings Inputs Content Processing Convert Content Fo…" at bounding box center [353, 215] width 662 height 350
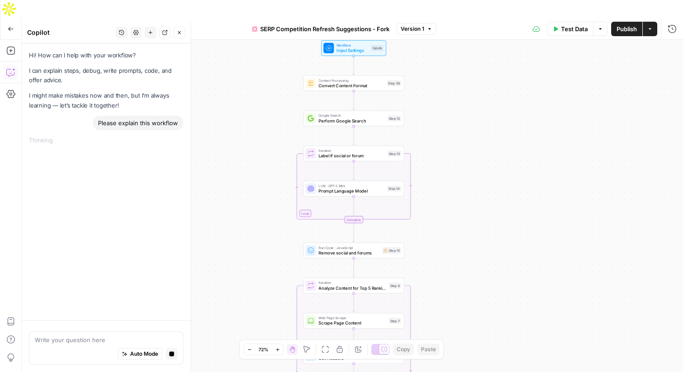
drag, startPoint x: 470, startPoint y: 59, endPoint x: 470, endPoint y: 48, distance: 11.3
click at [470, 48] on div "true false Workflow Input Settings Inputs Content Processing Convert Content Fo…" at bounding box center [353, 215] width 662 height 350
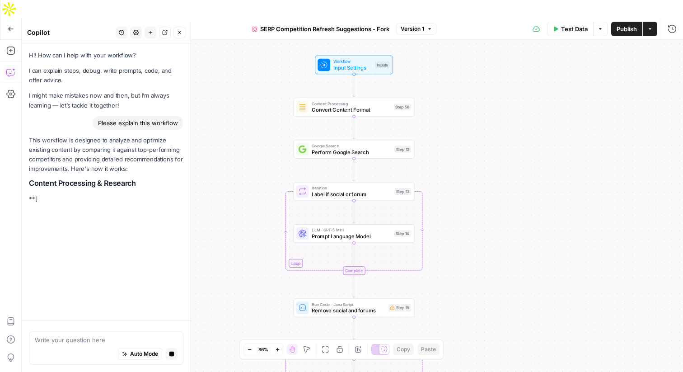
drag, startPoint x: 452, startPoint y: 65, endPoint x: 452, endPoint y: 115, distance: 50.2
click at [452, 115] on div "true false Workflow Input Settings Inputs Content Processing Convert Content Fo…" at bounding box center [353, 215] width 662 height 350
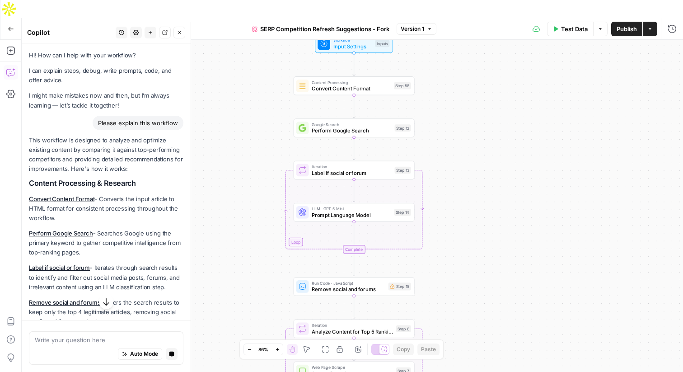
drag, startPoint x: 434, startPoint y: 146, endPoint x: 434, endPoint y: 114, distance: 31.6
click at [434, 114] on div "true false Workflow Input Settings Inputs Content Processing Convert Content Fo…" at bounding box center [353, 215] width 662 height 350
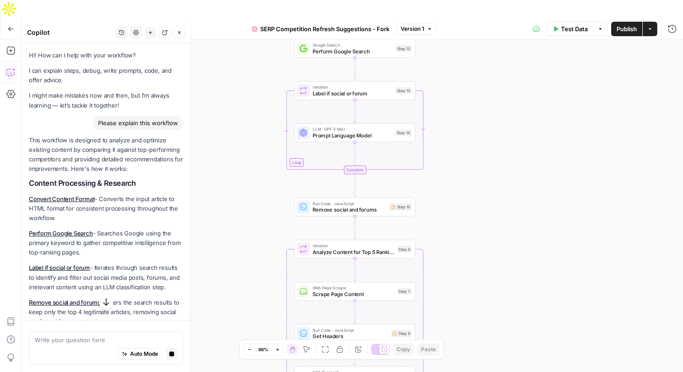
drag, startPoint x: 458, startPoint y: 123, endPoint x: 459, endPoint y: 40, distance: 82.7
click at [459, 40] on div "true false Workflow Input Settings Inputs Content Processing Convert Content Fo…" at bounding box center [353, 215] width 662 height 350
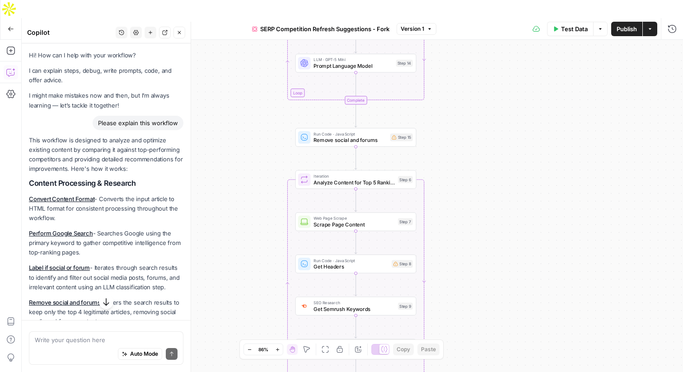
drag, startPoint x: 449, startPoint y: 172, endPoint x: 451, endPoint y: 116, distance: 55.6
click at [451, 116] on div "true false Workflow Input Settings Inputs Content Processing Convert Content Fo…" at bounding box center [353, 215] width 662 height 350
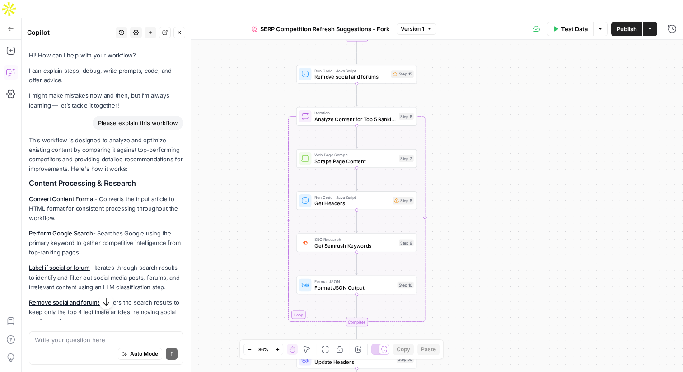
drag, startPoint x: 456, startPoint y: 141, endPoint x: 456, endPoint y: 79, distance: 61.9
click at [456, 79] on div "true false Workflow Input Settings Inputs Content Processing Convert Content Fo…" at bounding box center [353, 215] width 662 height 350
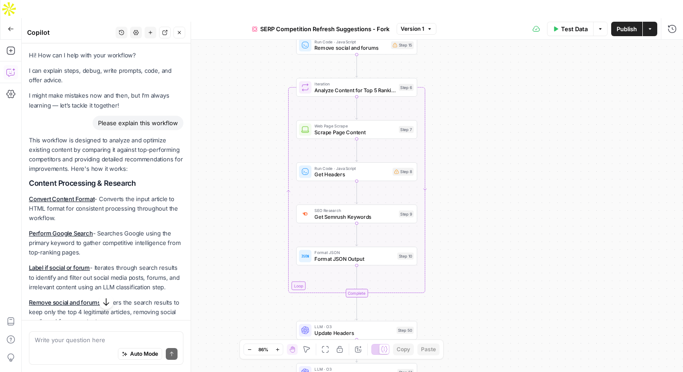
drag, startPoint x: 458, startPoint y: 123, endPoint x: 458, endPoint y: 93, distance: 30.3
click at [458, 93] on div "true false Workflow Input Settings Inputs Content Processing Convert Content Fo…" at bounding box center [353, 215] width 662 height 350
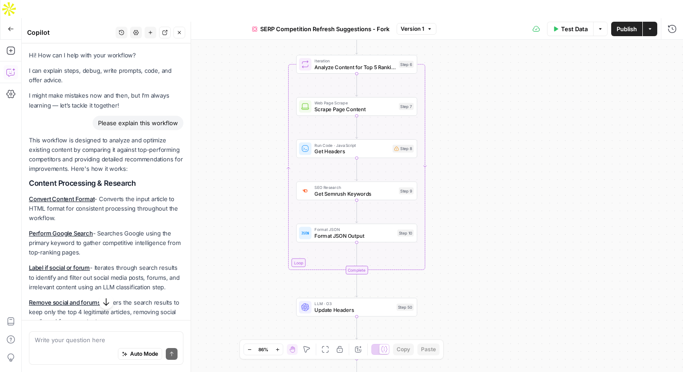
drag, startPoint x: 458, startPoint y: 93, endPoint x: 459, endPoint y: 68, distance: 24.9
click at [459, 68] on div "true false Workflow Input Settings Inputs Content Processing Convert Content Fo…" at bounding box center [353, 215] width 662 height 350
drag, startPoint x: 459, startPoint y: 117, endPoint x: 459, endPoint y: 75, distance: 41.6
click at [459, 75] on div "true false Workflow Input Settings Inputs Content Processing Convert Content Fo…" at bounding box center [353, 215] width 662 height 350
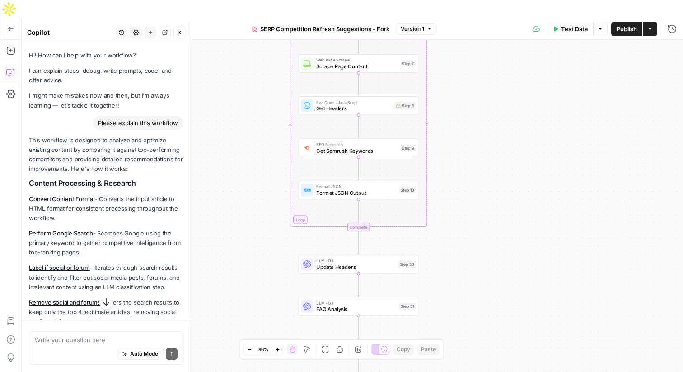
drag, startPoint x: 454, startPoint y: 129, endPoint x: 454, endPoint y: 105, distance: 23.5
click at [454, 105] on div "true false Workflow Input Settings Inputs Content Processing Convert Content Fo…" at bounding box center [353, 215] width 662 height 350
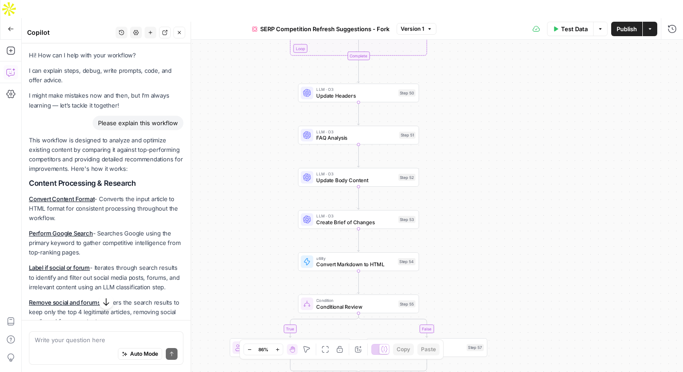
drag, startPoint x: 445, startPoint y: 129, endPoint x: 445, endPoint y: -18, distance: 146.5
click at [445, 0] on html "A Atlan New Home Browse Insights Opportunities Your Data Flightpath Recent Grid…" at bounding box center [341, 186] width 683 height 372
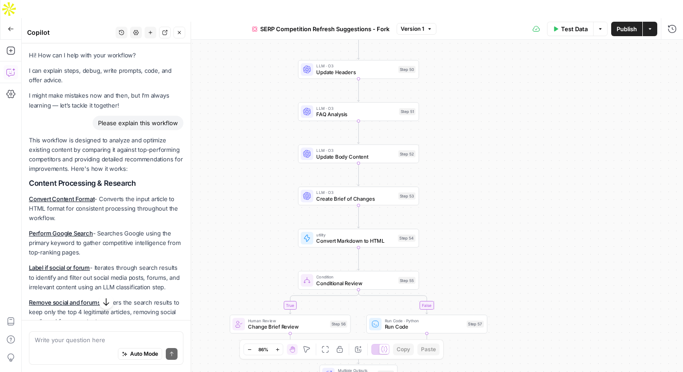
drag, startPoint x: 449, startPoint y: 108, endPoint x: 449, endPoint y: 83, distance: 24.9
click at [449, 83] on div "true false Workflow Input Settings Inputs Content Processing Convert Content Fo…" at bounding box center [353, 215] width 662 height 350
click at [332, 110] on span "FAQ Analysis" at bounding box center [356, 114] width 80 height 8
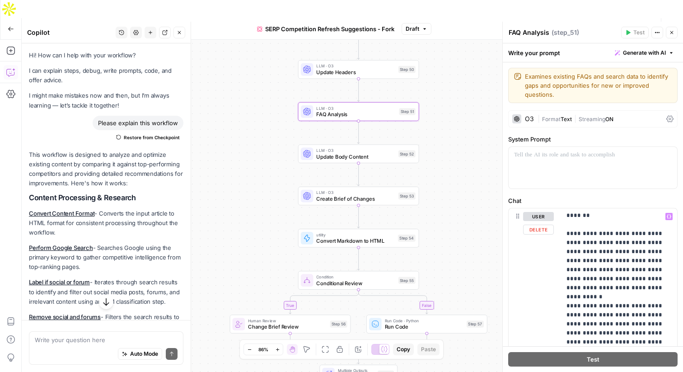
scroll to position [15, 0]
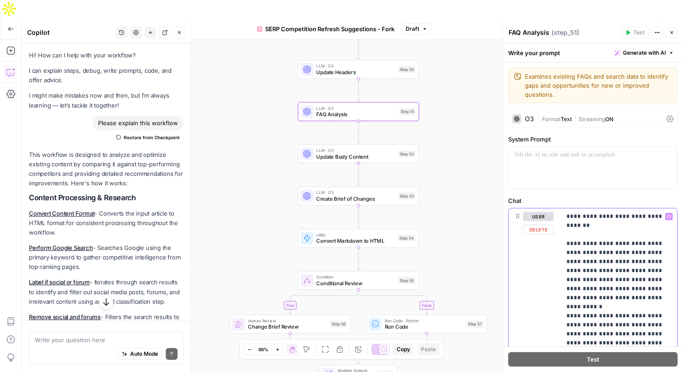
drag, startPoint x: 565, startPoint y: 244, endPoint x: 608, endPoint y: 256, distance: 44.3
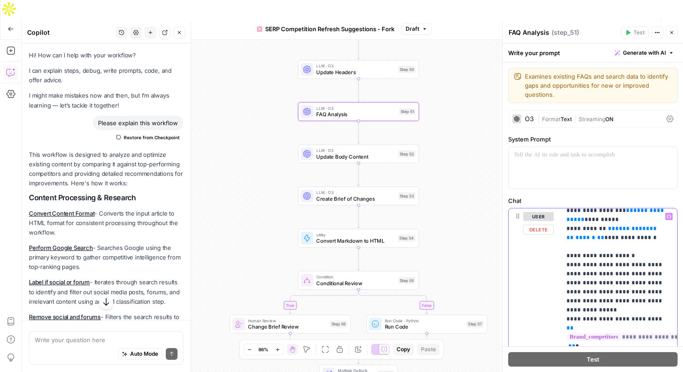
scroll to position [814, 0]
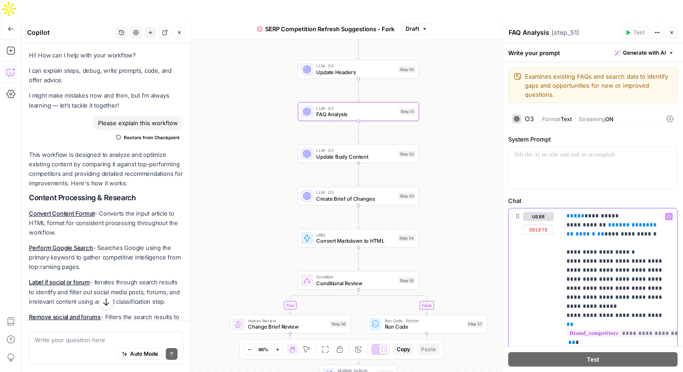
drag, startPoint x: 570, startPoint y: 268, endPoint x: 619, endPoint y: 267, distance: 49.3
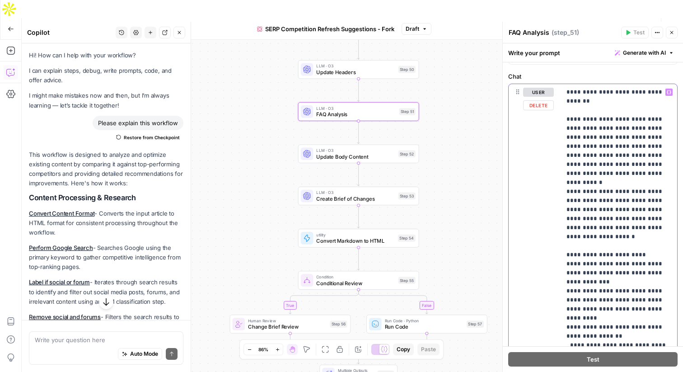
scroll to position [0, 0]
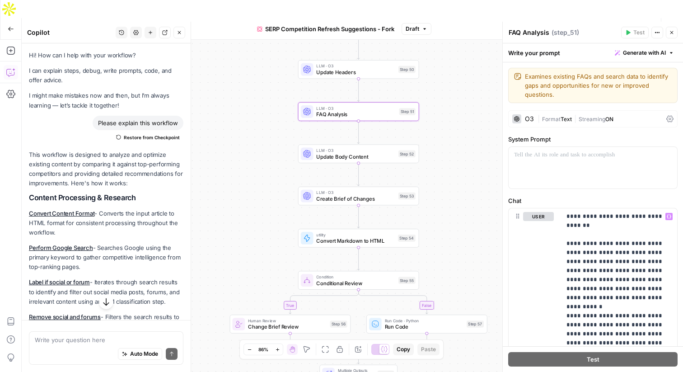
click at [523, 115] on div "O3" at bounding box center [524, 118] width 22 height 9
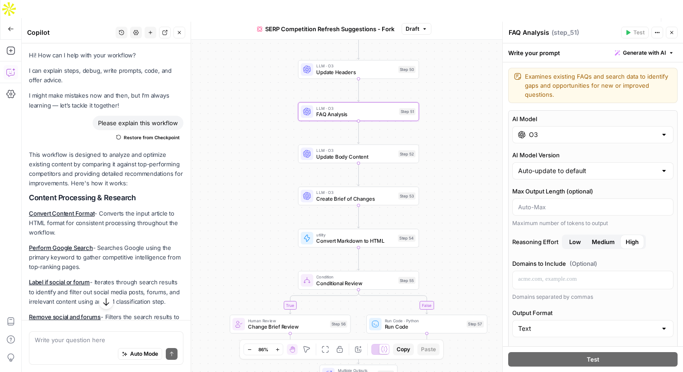
click at [568, 137] on input "O3" at bounding box center [593, 134] width 128 height 9
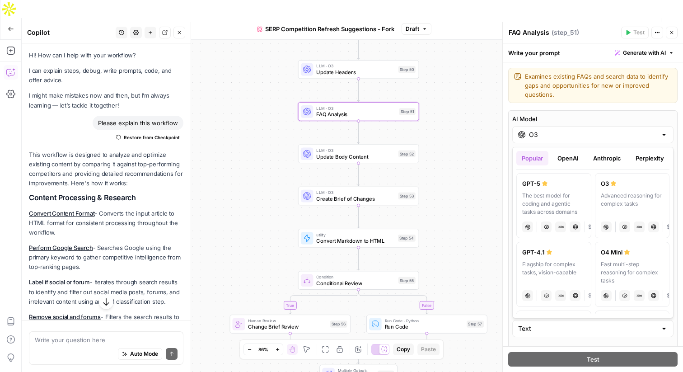
click at [576, 157] on button "OpenAI" at bounding box center [568, 158] width 32 height 14
click at [618, 156] on button "Anthropic" at bounding box center [607, 158] width 39 height 14
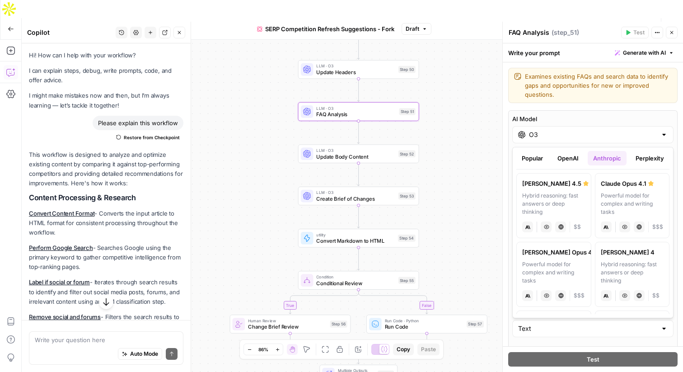
click at [649, 160] on button "Perplexity" at bounding box center [650, 158] width 39 height 14
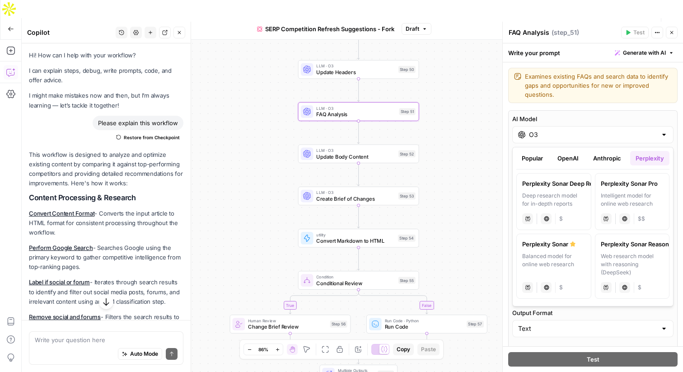
click at [537, 156] on button "Popular" at bounding box center [533, 158] width 32 height 14
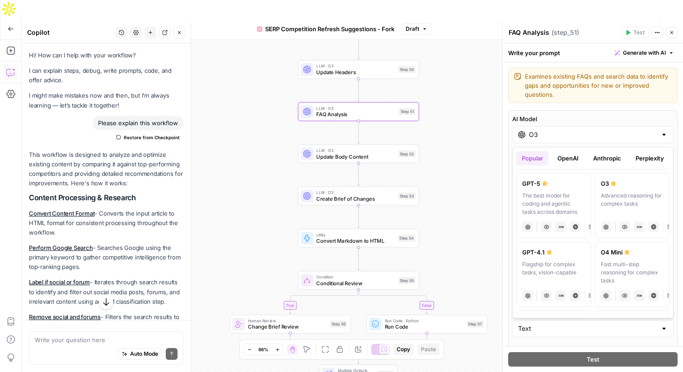
click at [673, 33] on icon "button" at bounding box center [671, 32] width 5 height 5
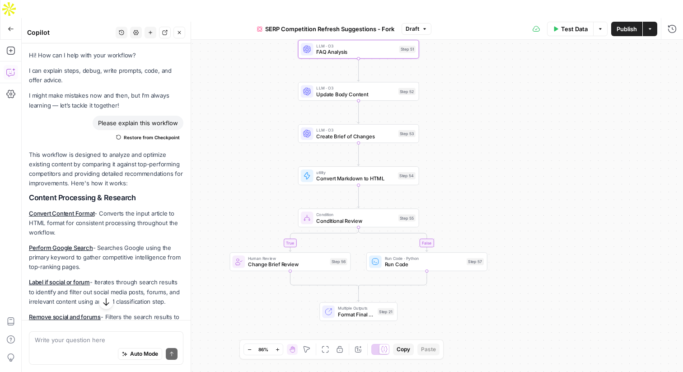
drag, startPoint x: 476, startPoint y: 160, endPoint x: 477, endPoint y: 94, distance: 65.1
click at [476, 93] on div "true false Workflow Input Settings Inputs Content Processing Convert Content Fo…" at bounding box center [353, 215] width 662 height 350
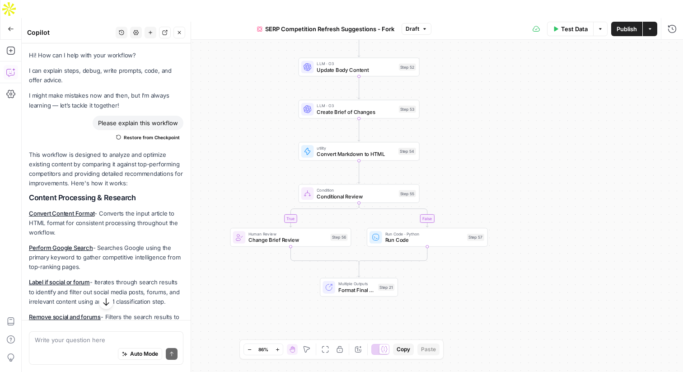
drag, startPoint x: 463, startPoint y: 123, endPoint x: 462, endPoint y: 84, distance: 38.4
click at [463, 83] on div "true false Workflow Input Settings Inputs Content Processing Convert Content Fo…" at bounding box center [353, 215] width 662 height 350
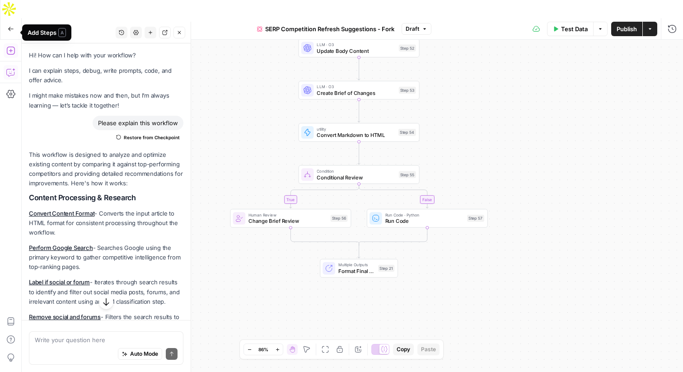
click at [10, 47] on icon "button" at bounding box center [10, 51] width 8 height 8
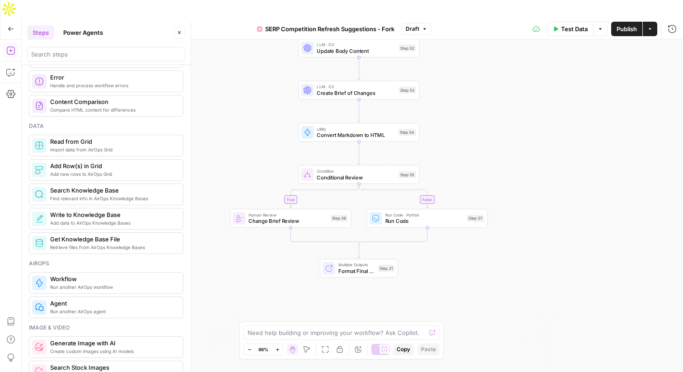
scroll to position [352, 0]
click at [89, 191] on span "Search Knowledge Base" at bounding box center [113, 189] width 126 height 9
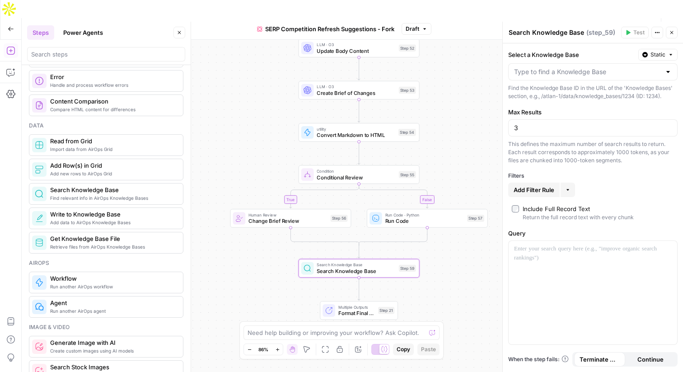
click at [668, 30] on button "Close" at bounding box center [672, 33] width 12 height 12
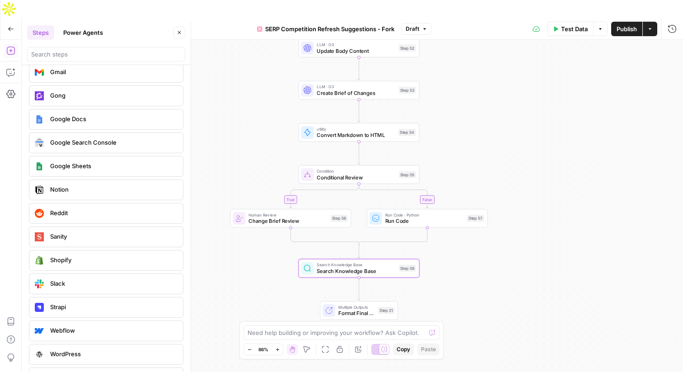
scroll to position [1901, 0]
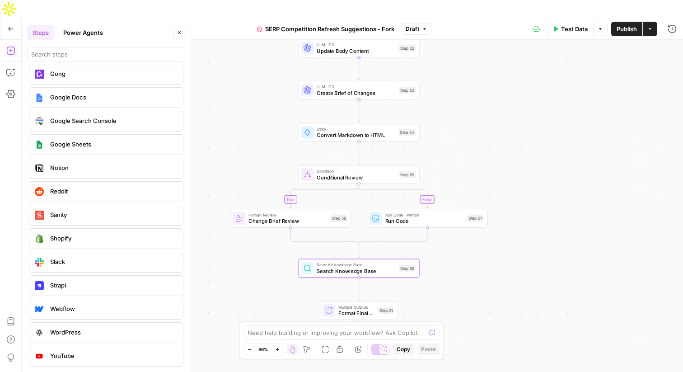
click at [90, 35] on button "Power Agents" at bounding box center [83, 32] width 51 height 14
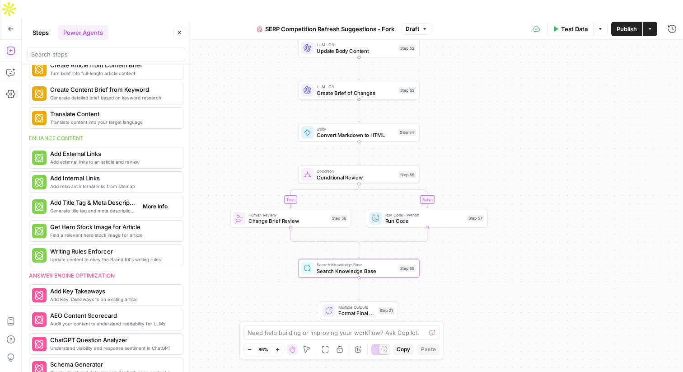
scroll to position [42, 0]
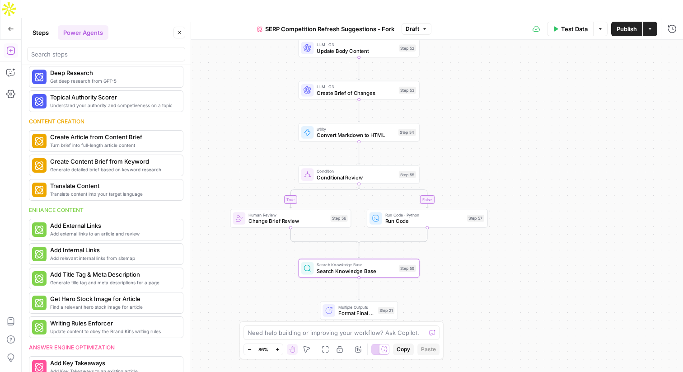
click at [38, 34] on button "Steps" at bounding box center [40, 32] width 27 height 14
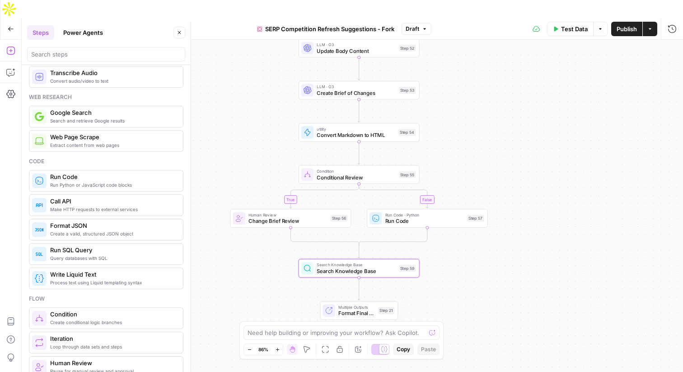
scroll to position [0, 0]
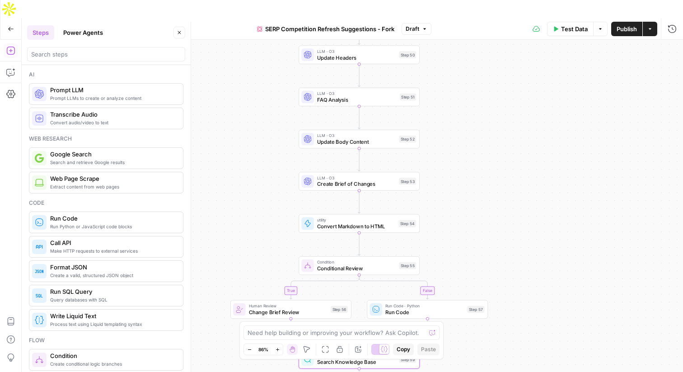
drag, startPoint x: 262, startPoint y: 89, endPoint x: 260, endPoint y: 130, distance: 40.7
click at [260, 130] on div "false true Workflow Input Settings Inputs Content Processing Convert Content Fo…" at bounding box center [353, 215] width 662 height 350
click at [316, 90] on div "LLM · O3 FAQ Analysis Step 51 Copy step Delete step Edit Note Test" at bounding box center [359, 96] width 115 height 13
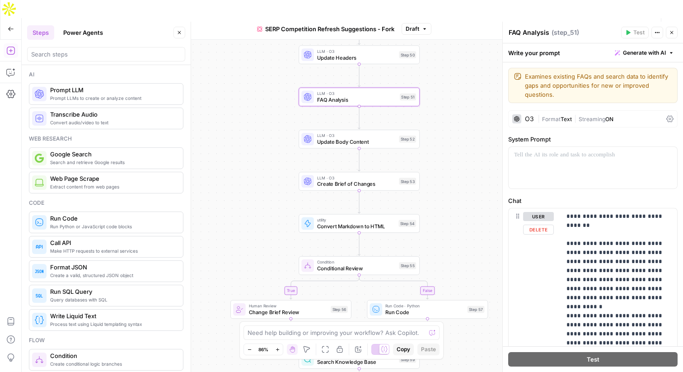
scroll to position [22, 0]
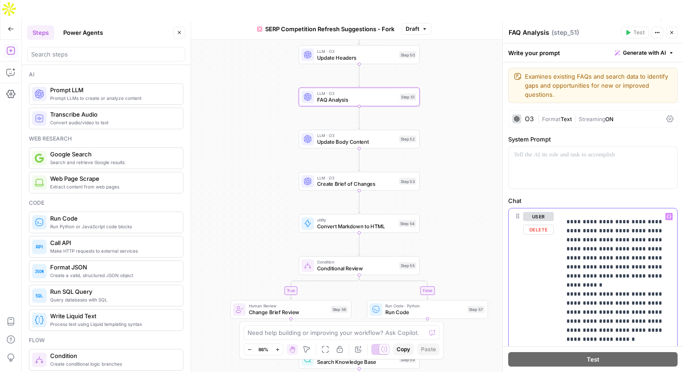
drag, startPoint x: 567, startPoint y: 221, endPoint x: 618, endPoint y: 281, distance: 78.5
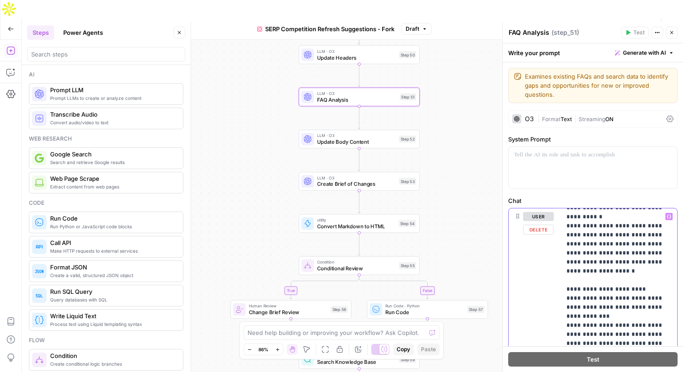
scroll to position [137, 0]
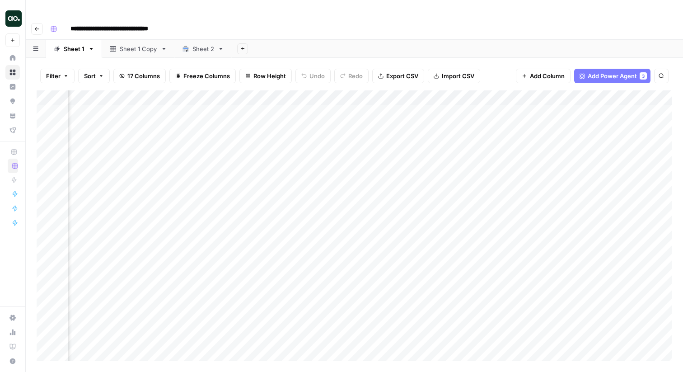
scroll to position [0, 540]
click at [330, 106] on div "Add Column" at bounding box center [355, 225] width 636 height 270
click at [273, 90] on div "Add Column" at bounding box center [355, 225] width 636 height 270
click at [263, 141] on span "Schedule" at bounding box center [268, 143] width 79 height 9
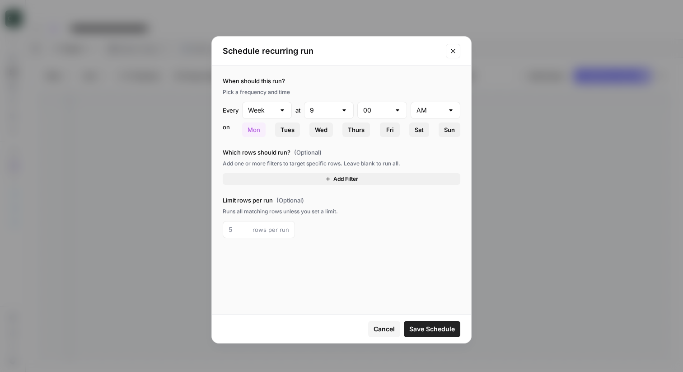
click at [290, 180] on button "Add Filter" at bounding box center [342, 179] width 238 height 12
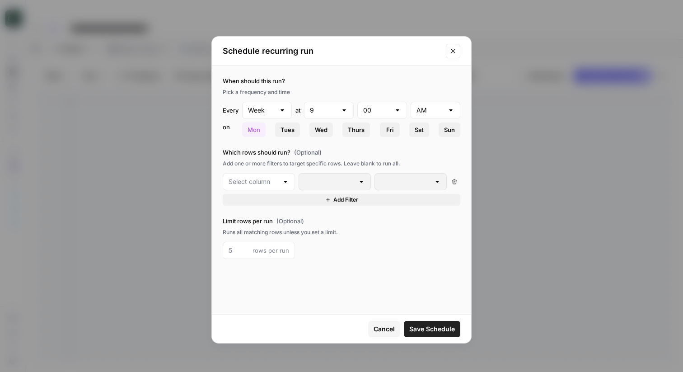
click at [291, 182] on div at bounding box center [259, 181] width 72 height 17
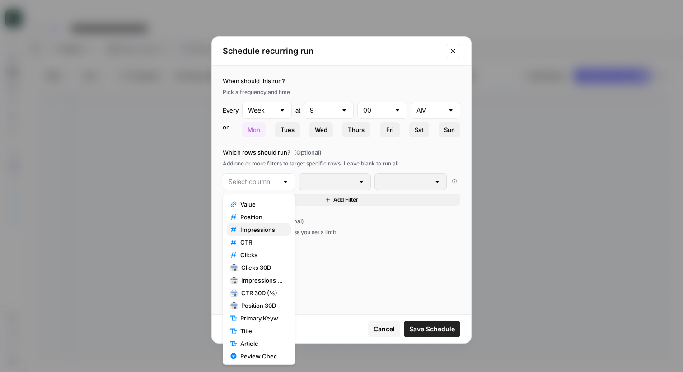
click at [255, 226] on span "Impressions" at bounding box center [261, 229] width 43 height 9
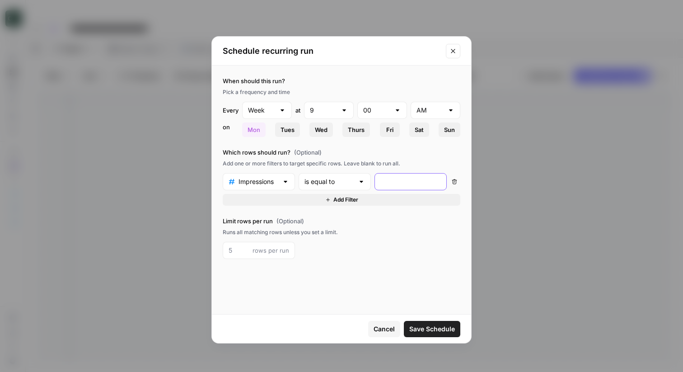
click at [387, 177] on input "number" at bounding box center [411, 181] width 61 height 9
click at [355, 184] on div "is equal to" at bounding box center [335, 181] width 72 height 17
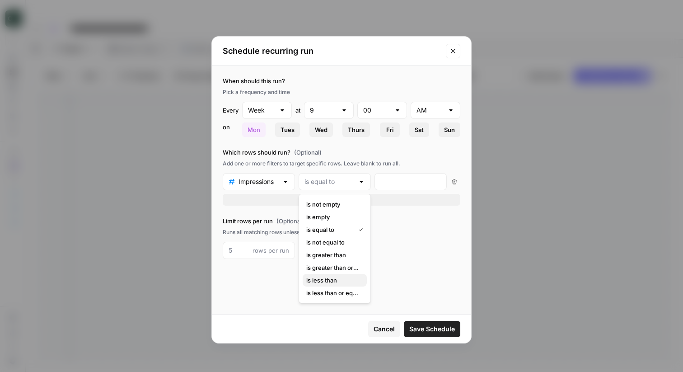
click at [351, 281] on span "is less than" at bounding box center [332, 280] width 53 height 9
type input "is less than"
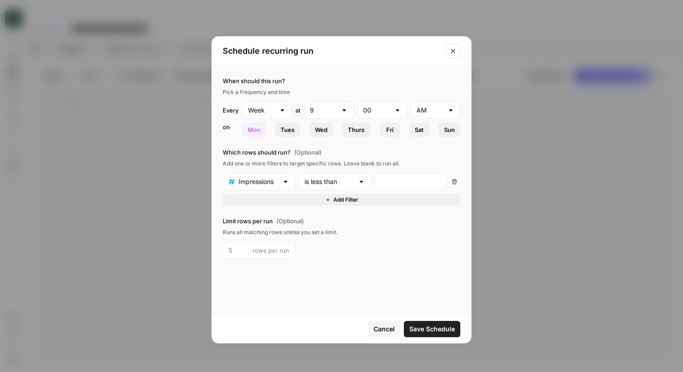
click at [382, 330] on span "Cancel" at bounding box center [384, 329] width 21 height 9
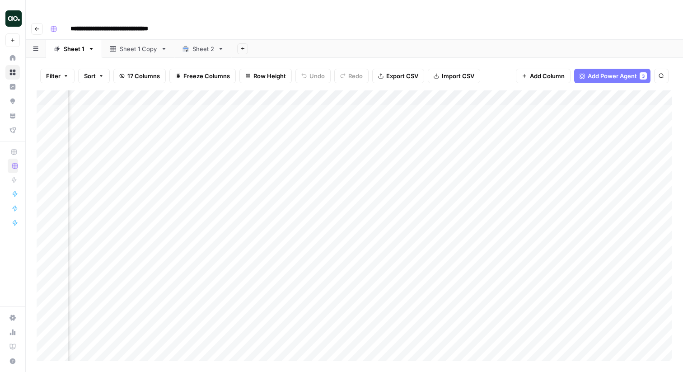
scroll to position [2, 0]
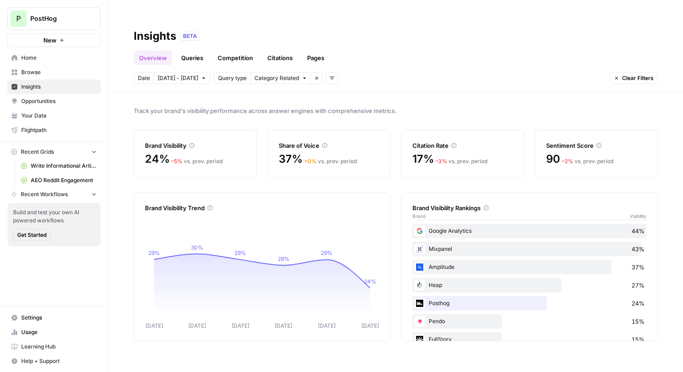
click at [481, 106] on span "Track your brand's visibility performance across answer engines with comprehens…" at bounding box center [396, 110] width 524 height 9
click at [444, 72] on div "Date [DATE] - [DATE] Query type Category Related Remove filter Add filters Clea…" at bounding box center [396, 78] width 524 height 12
click at [458, 43] on div "Overview Queries Competition Citations Pages" at bounding box center [396, 54] width 524 height 22
click at [199, 51] on link "Queries" at bounding box center [192, 58] width 33 height 14
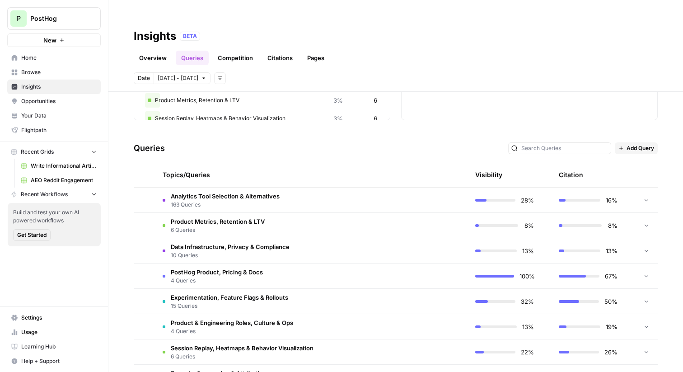
scroll to position [141, 0]
click at [314, 187] on td "Analytics Tool Selection & Alternatives 163 Queries" at bounding box center [269, 199] width 227 height 25
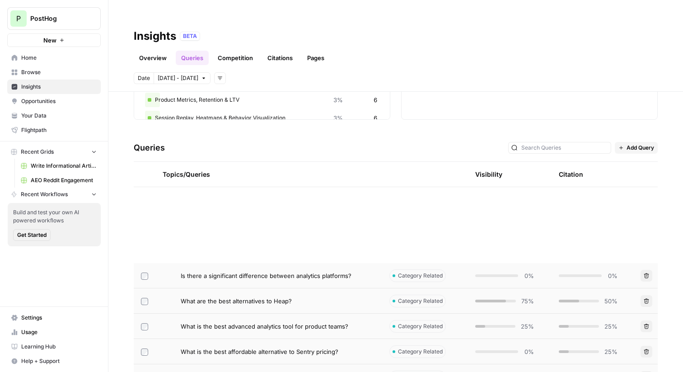
scroll to position [484, 0]
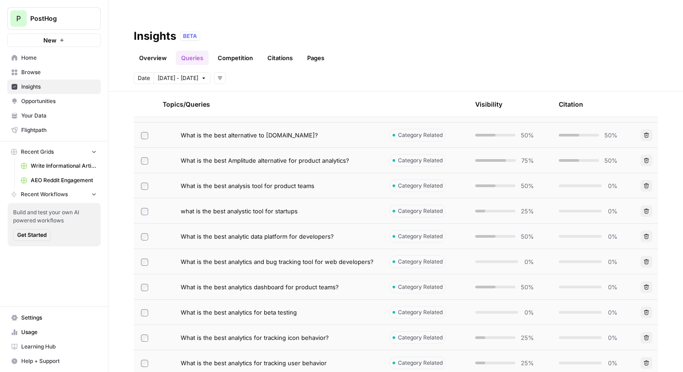
click at [278, 232] on span "What is the best analytic data platform for developers?" at bounding box center [257, 236] width 153 height 9
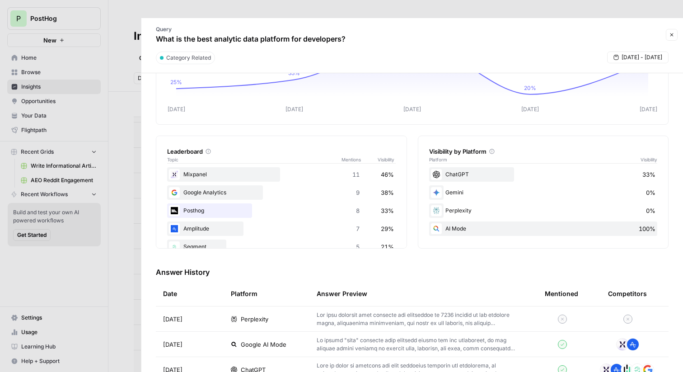
scroll to position [135, 0]
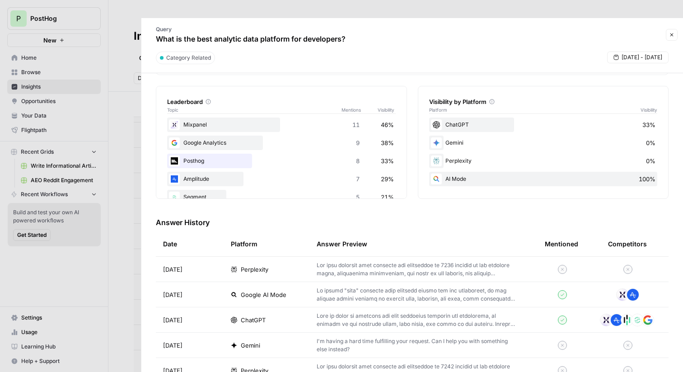
click at [279, 265] on div "Perplexity" at bounding box center [266, 269] width 71 height 9
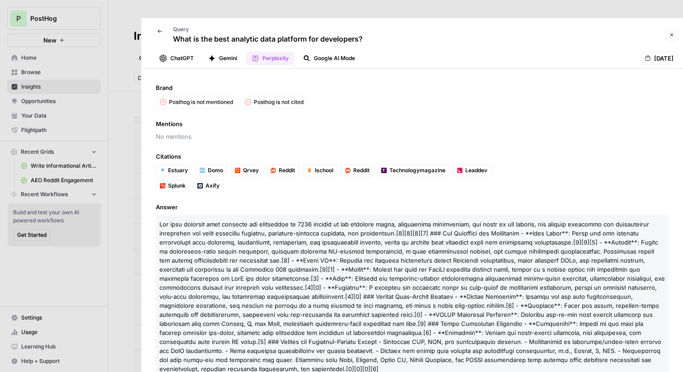
click at [185, 52] on button "ChatGPT" at bounding box center [176, 59] width 45 height 14
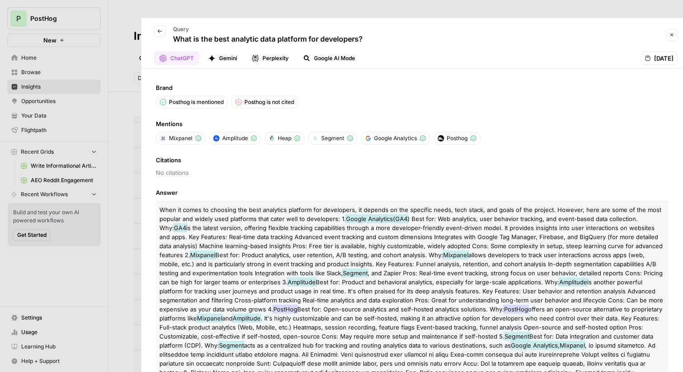
click at [225, 52] on button "Gemini" at bounding box center [223, 59] width 40 height 14
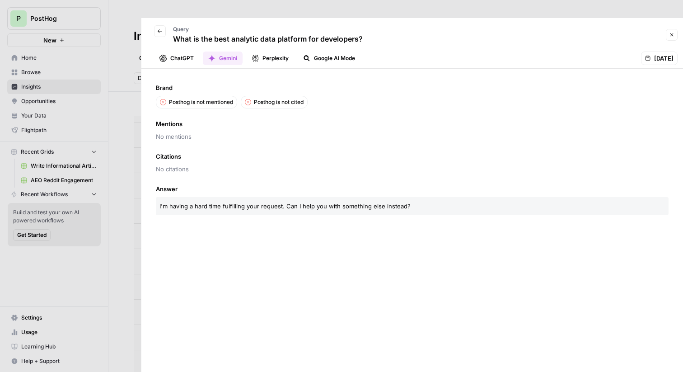
click at [262, 52] on button "Perplexity" at bounding box center [270, 59] width 48 height 14
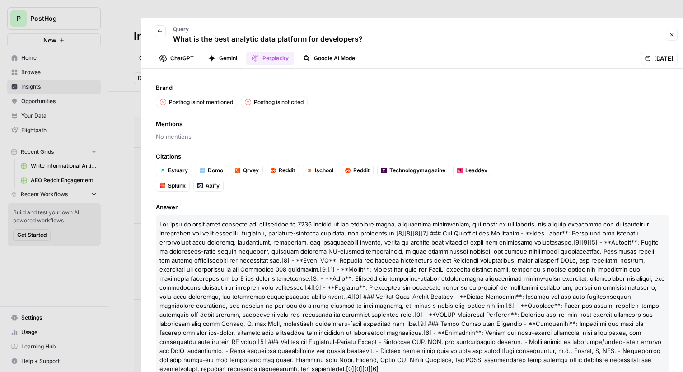
click at [309, 55] on icon "button" at bounding box center [306, 58] width 7 height 7
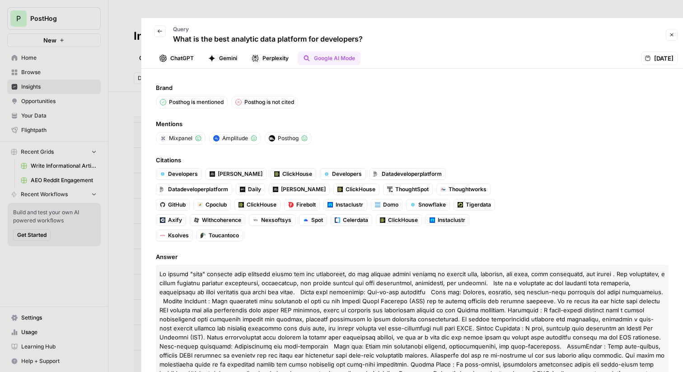
click at [674, 32] on icon "button" at bounding box center [671, 34] width 5 height 5
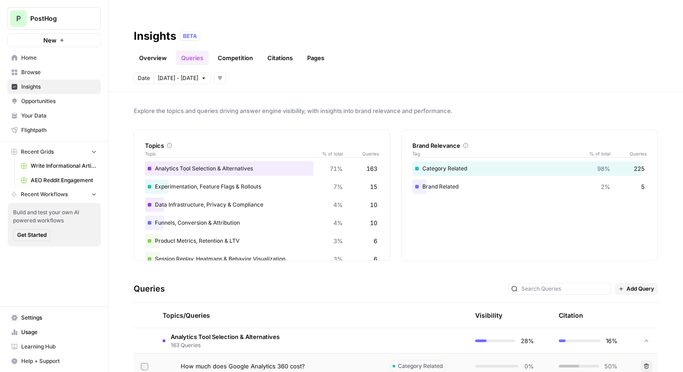
click at [234, 51] on link "Competition" at bounding box center [235, 58] width 46 height 14
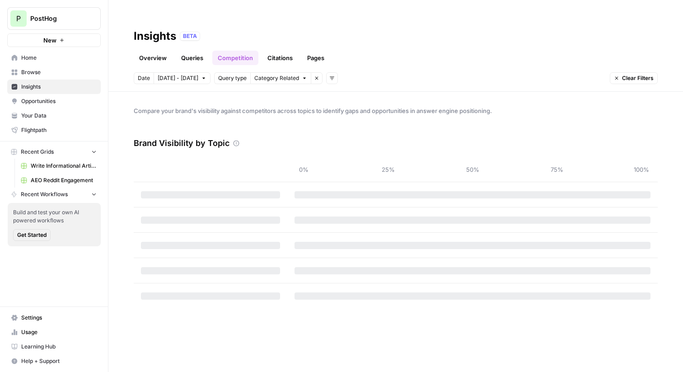
click at [290, 51] on link "Citations" at bounding box center [280, 58] width 36 height 14
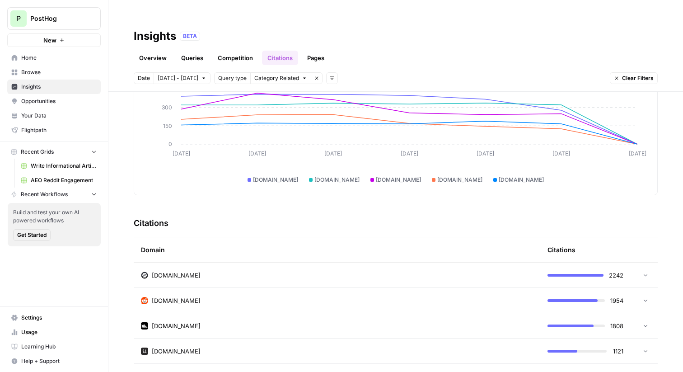
scroll to position [91, 0]
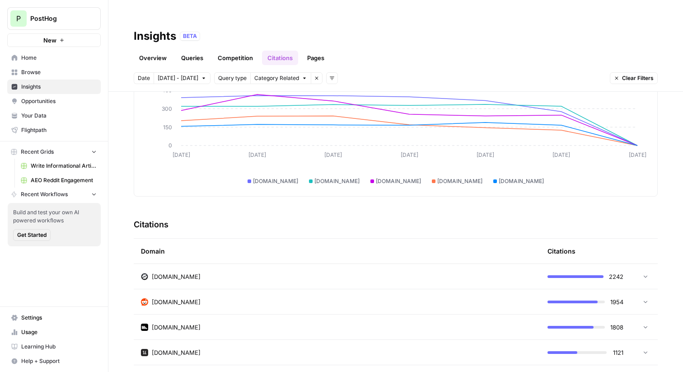
click at [320, 51] on link "Pages" at bounding box center [316, 58] width 28 height 14
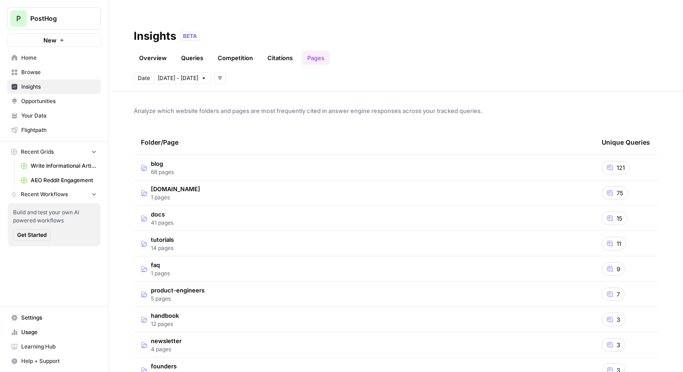
click at [333, 155] on td "blog 68 pages" at bounding box center [364, 167] width 461 height 25
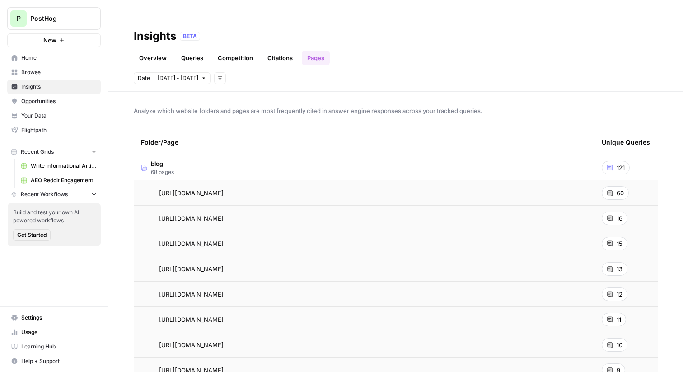
scroll to position [33, 0]
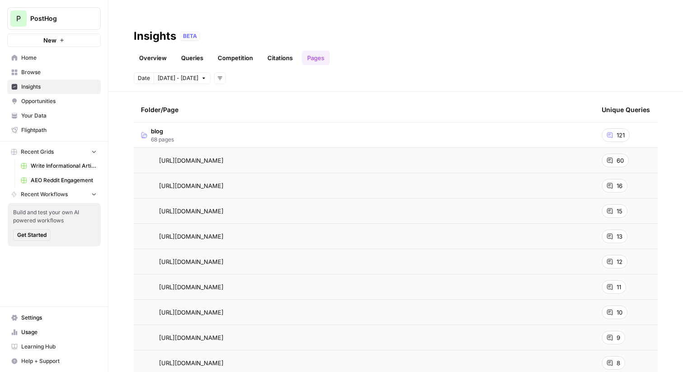
click at [252, 123] on td "blog 68 pages" at bounding box center [364, 135] width 461 height 25
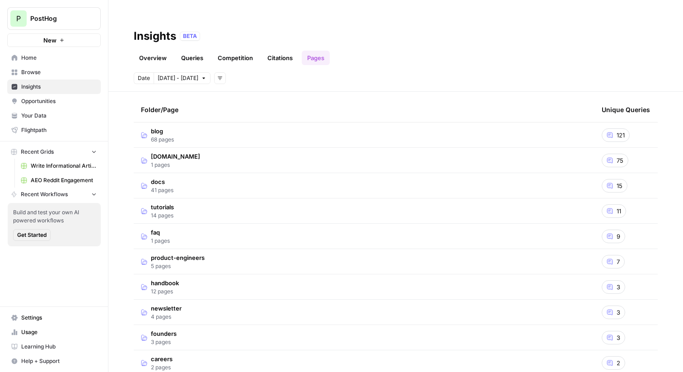
click at [248, 123] on td "blog 68 pages" at bounding box center [364, 135] width 461 height 25
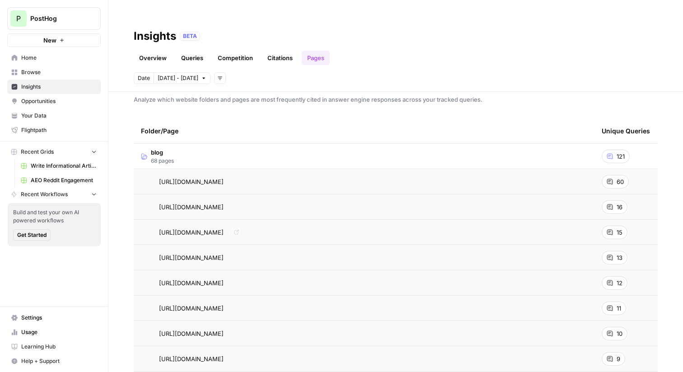
scroll to position [11, 0]
click at [617, 175] on div "60" at bounding box center [615, 182] width 27 height 14
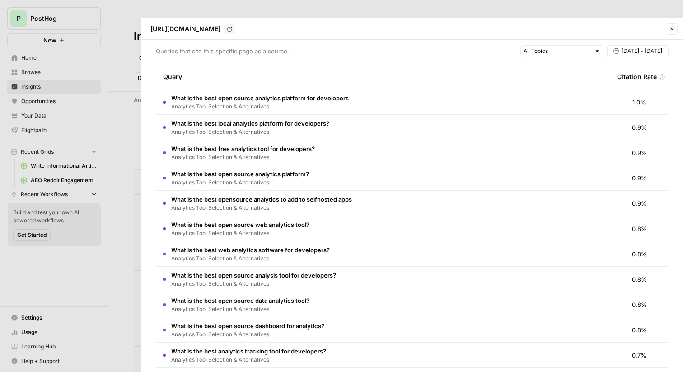
scroll to position [27, 0]
click at [110, 98] on div at bounding box center [341, 186] width 683 height 372
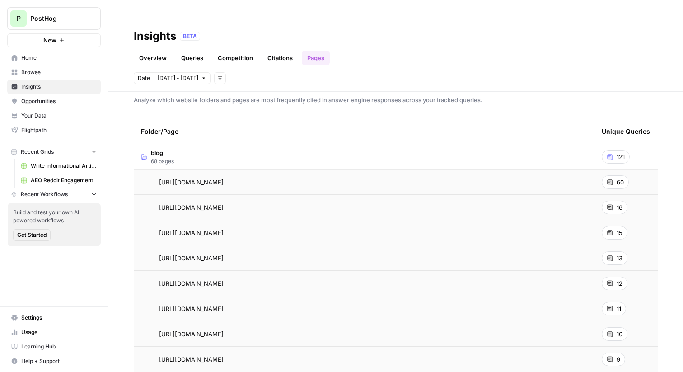
click at [35, 106] on link "Opportunities" at bounding box center [54, 101] width 94 height 14
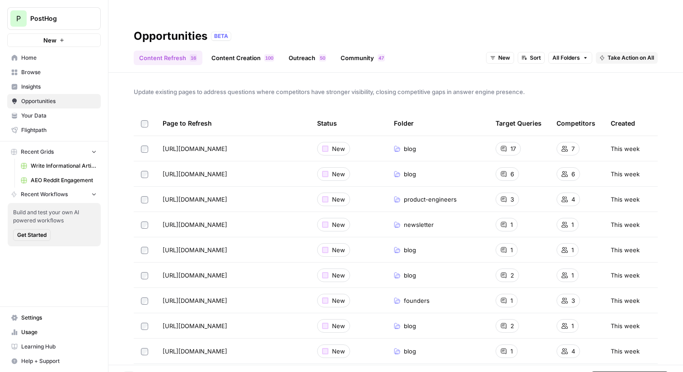
click at [625, 372] on span "Take Action on Selected" at bounding box center [634, 377] width 62 height 8
click at [622, 327] on span "Create New Grid" at bounding box center [635, 327] width 54 height 9
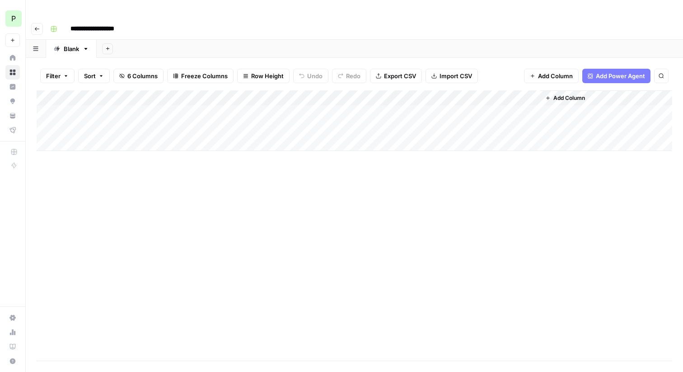
click at [38, 26] on icon "button" at bounding box center [36, 28] width 5 height 5
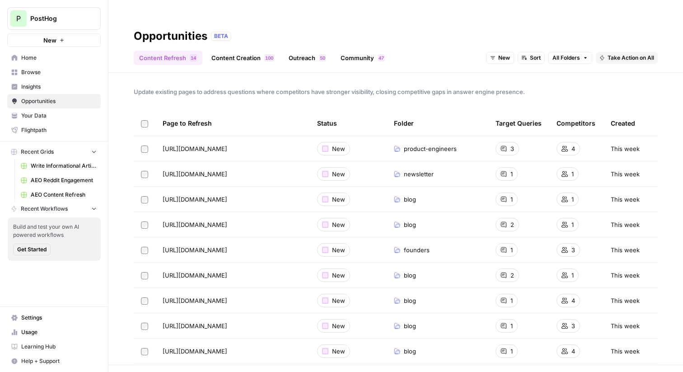
click at [227, 51] on link "Content Creation 0 0 1" at bounding box center [243, 58] width 74 height 14
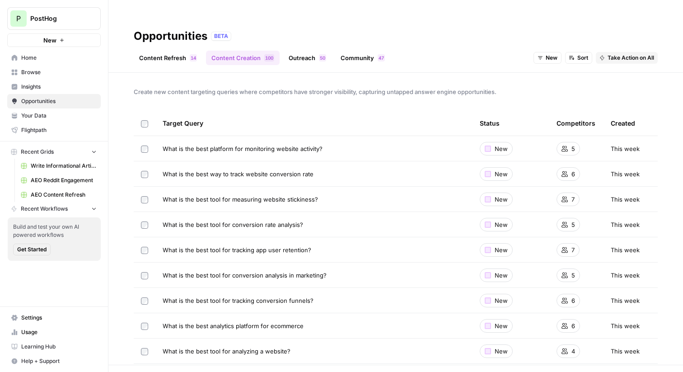
drag, startPoint x: 323, startPoint y: 131, endPoint x: 164, endPoint y: 130, distance: 159.6
click at [164, 144] on div "What is the best platform for monitoring website activity?" at bounding box center [314, 148] width 303 height 9
click at [198, 144] on span "What is the best platform for monitoring website activity?" at bounding box center [243, 148] width 160 height 9
click at [144, 136] on td at bounding box center [145, 148] width 22 height 25
click at [314, 51] on link "Outreach 0 5" at bounding box center [307, 58] width 48 height 14
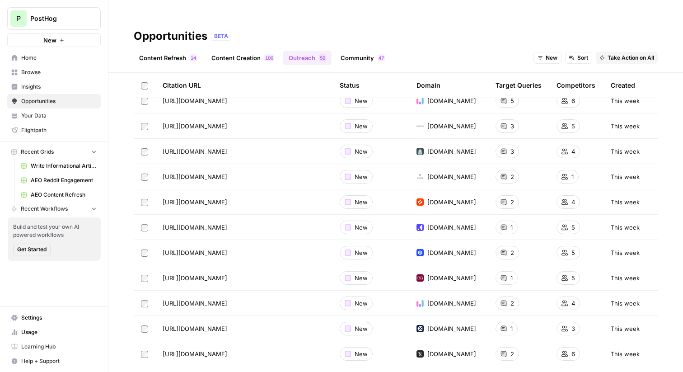
scroll to position [76, 0]
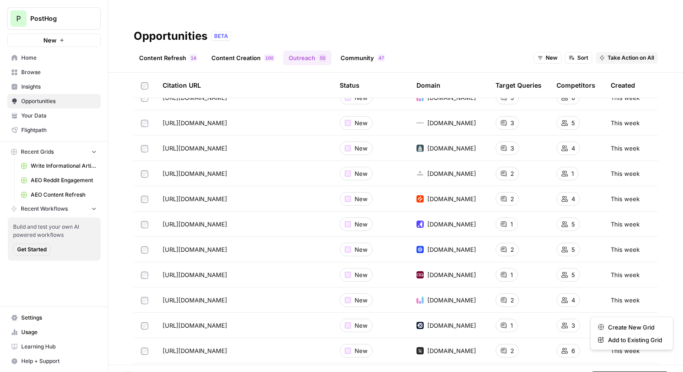
click at [619, 372] on span "Take Action on Selected" at bounding box center [634, 377] width 62 height 8
click at [617, 325] on span "Create New Grid" at bounding box center [635, 327] width 54 height 9
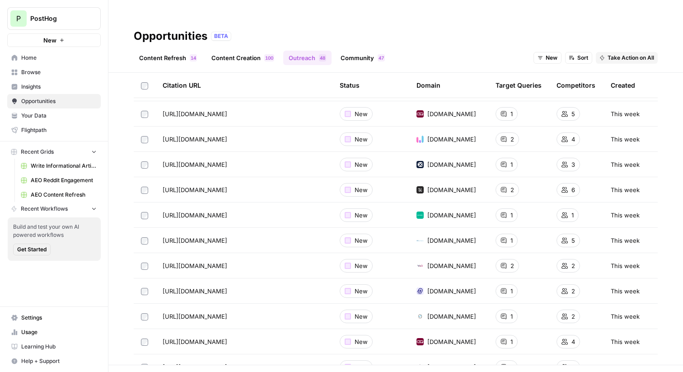
scroll to position [194, 0]
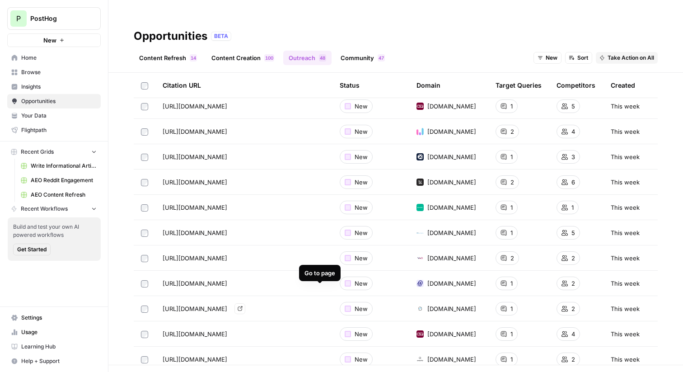
click at [243, 308] on span "Go to page" at bounding box center [242, 308] width 0 height 0
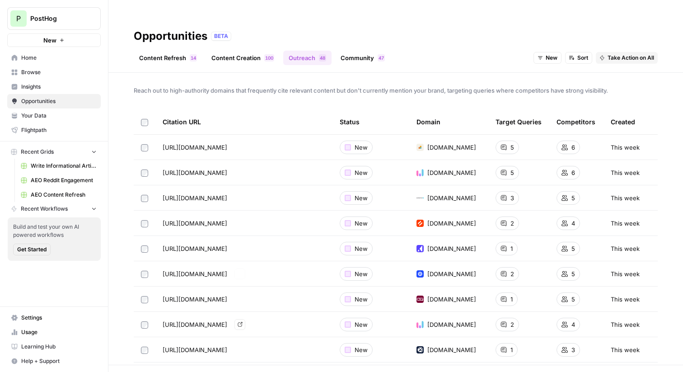
scroll to position [0, 0]
click at [368, 51] on link "Community 7 4" at bounding box center [362, 58] width 55 height 14
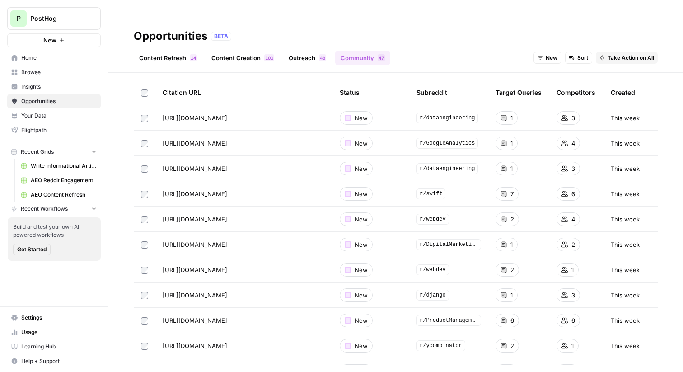
scroll to position [32, 0]
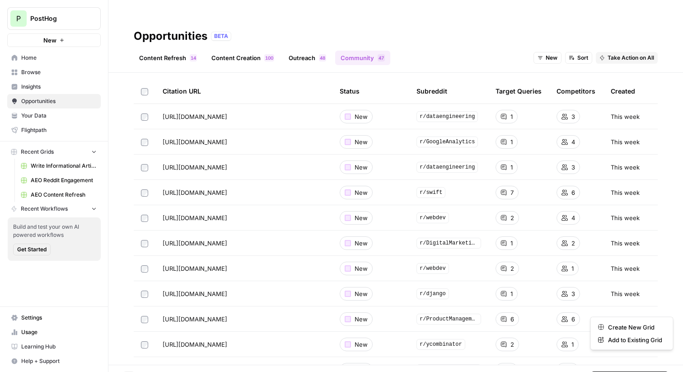
click at [601, 372] on button "Take Action on Selected" at bounding box center [630, 378] width 78 height 12
click at [613, 325] on span "Create New Grid" at bounding box center [635, 327] width 54 height 9
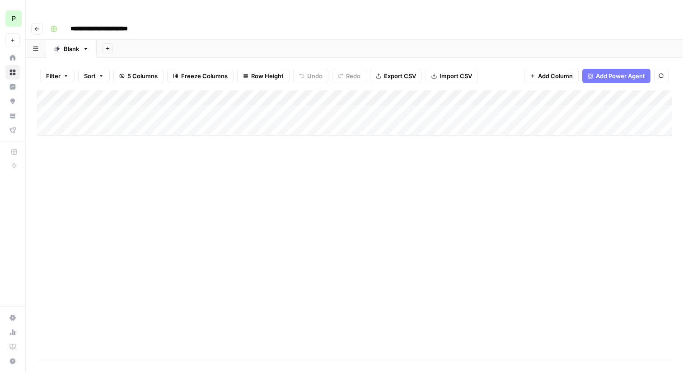
click at [36, 26] on icon "button" at bounding box center [36, 28] width 5 height 5
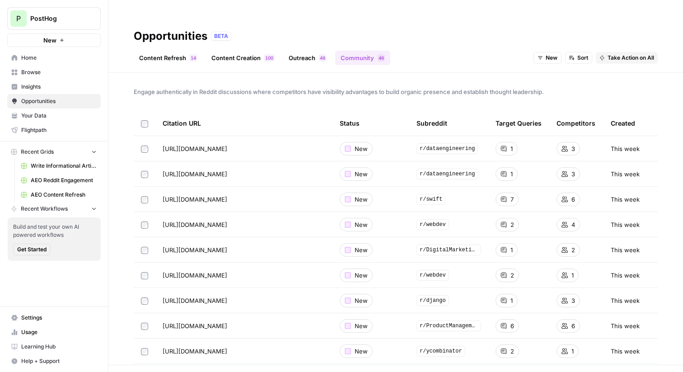
click at [185, 51] on link "Content Refresh 4 1" at bounding box center [168, 58] width 69 height 14
